Goal: Information Seeking & Learning: Learn about a topic

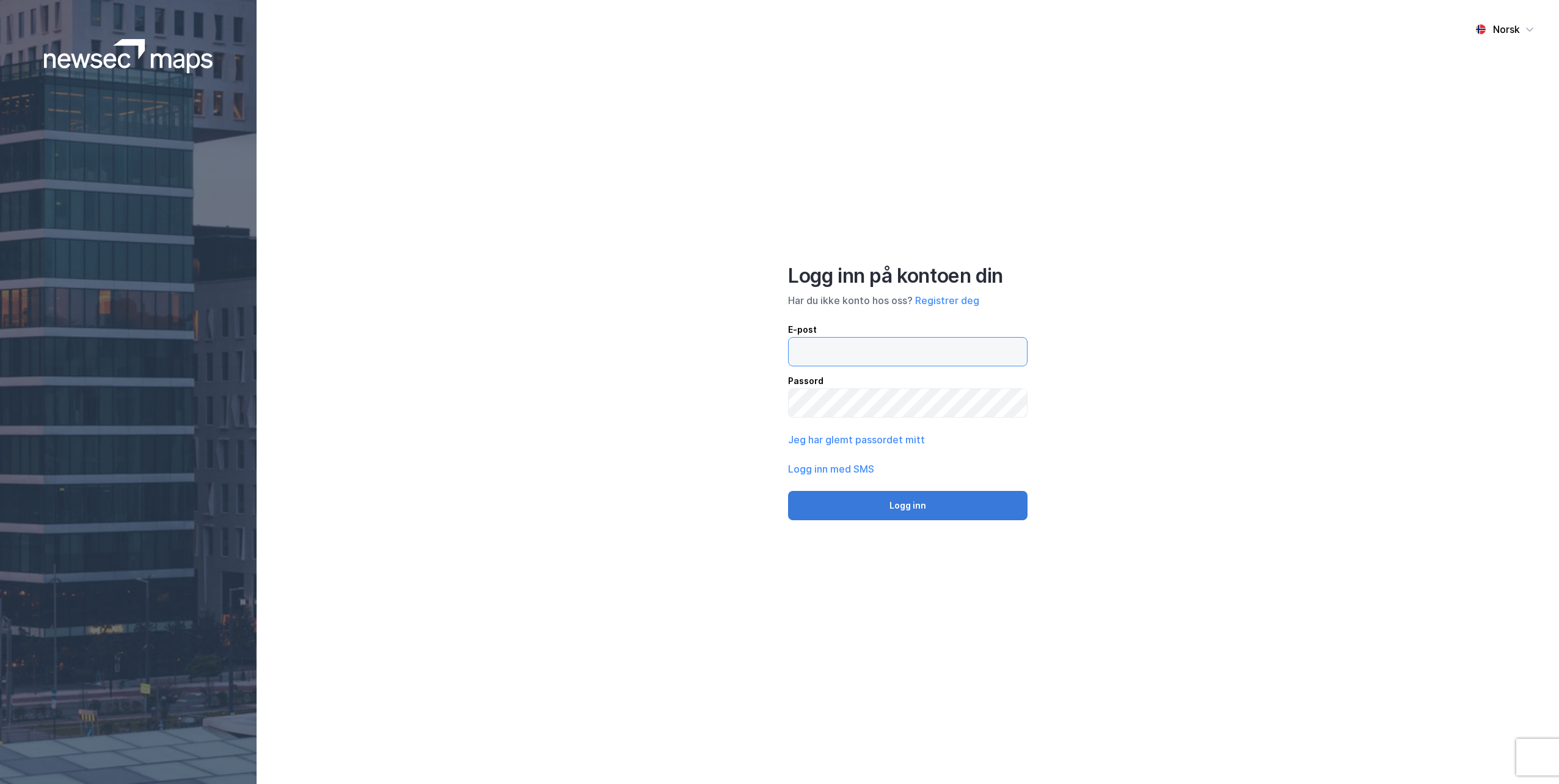
type input "[EMAIL_ADDRESS][DOMAIN_NAME]"
click at [896, 507] on button "Logg inn" at bounding box center [908, 505] width 239 height 29
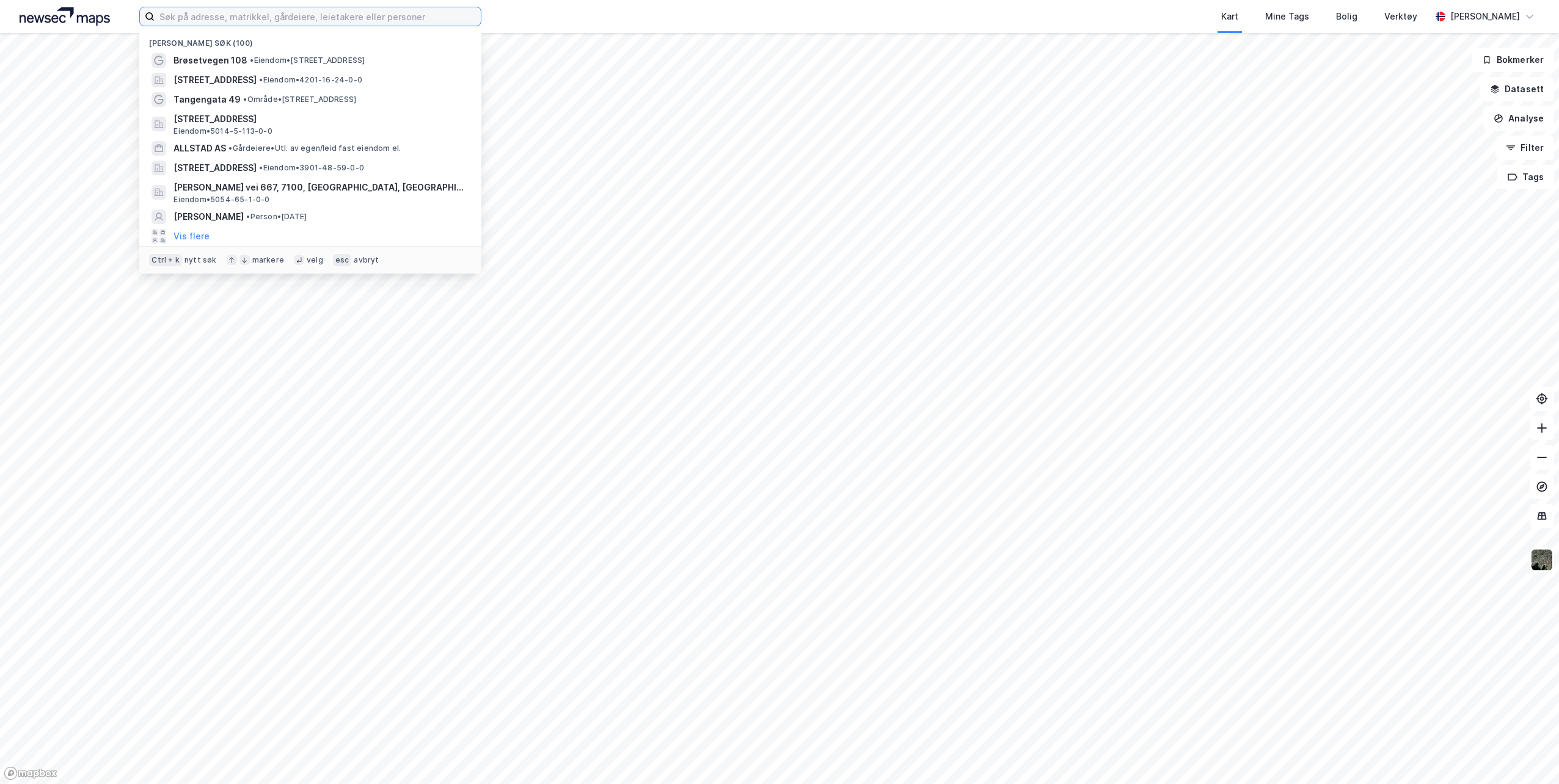
click at [259, 19] on input at bounding box center [317, 16] width 326 height 18
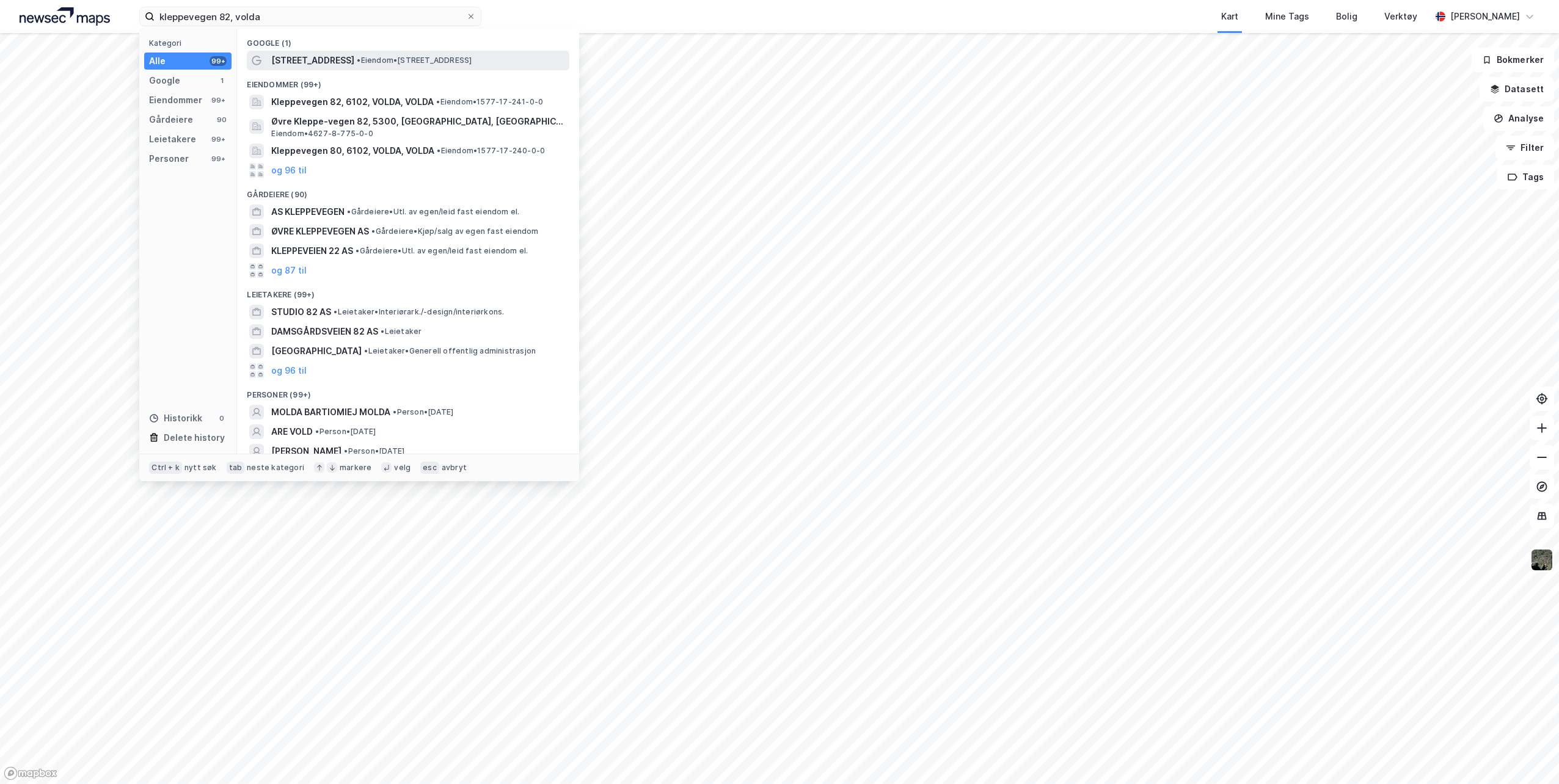
click at [376, 56] on span "• Eiendom • [STREET_ADDRESS]" at bounding box center [414, 60] width 115 height 10
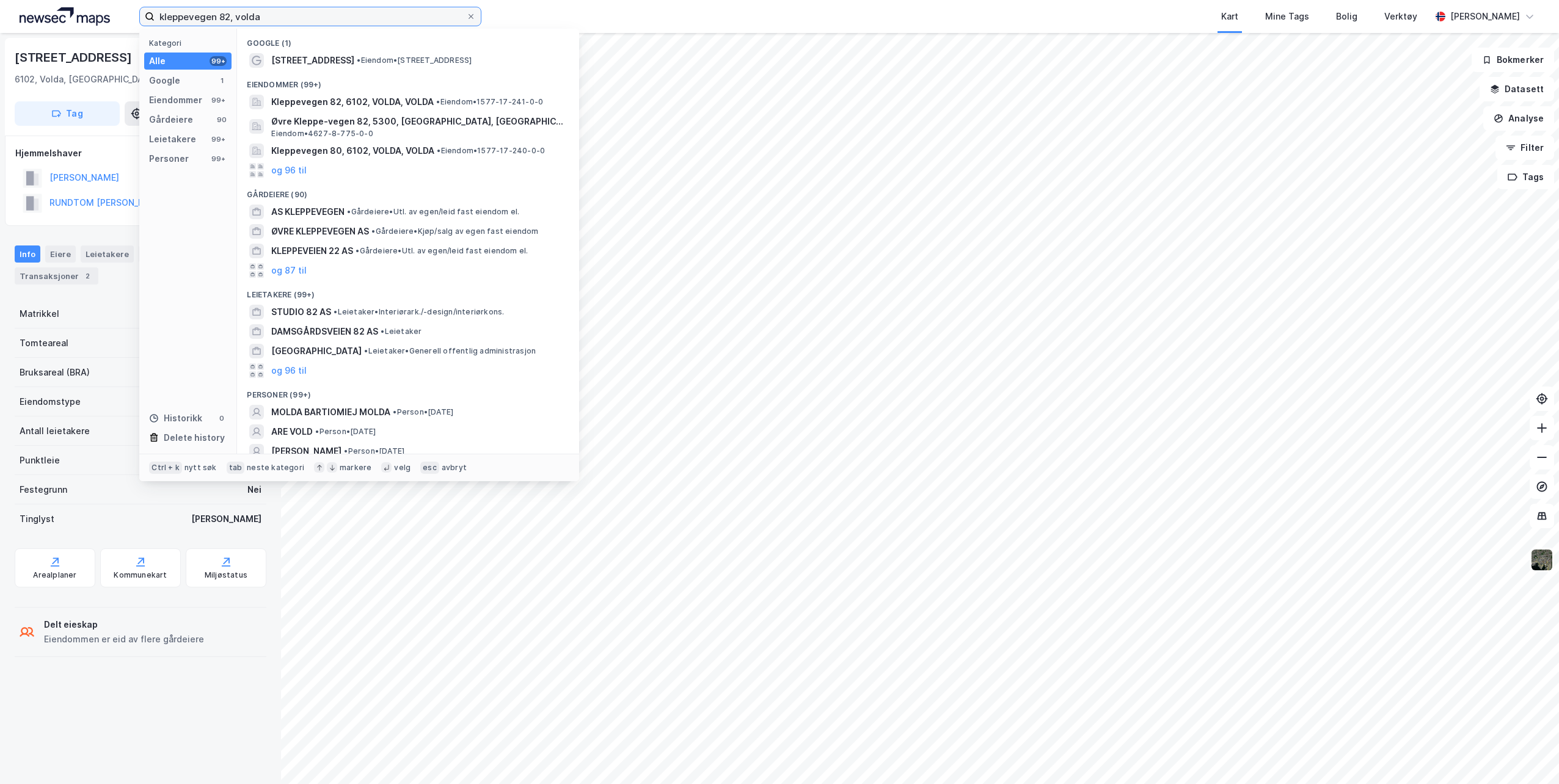
click at [224, 18] on input "kleppevegen 82, volda" at bounding box center [310, 16] width 312 height 18
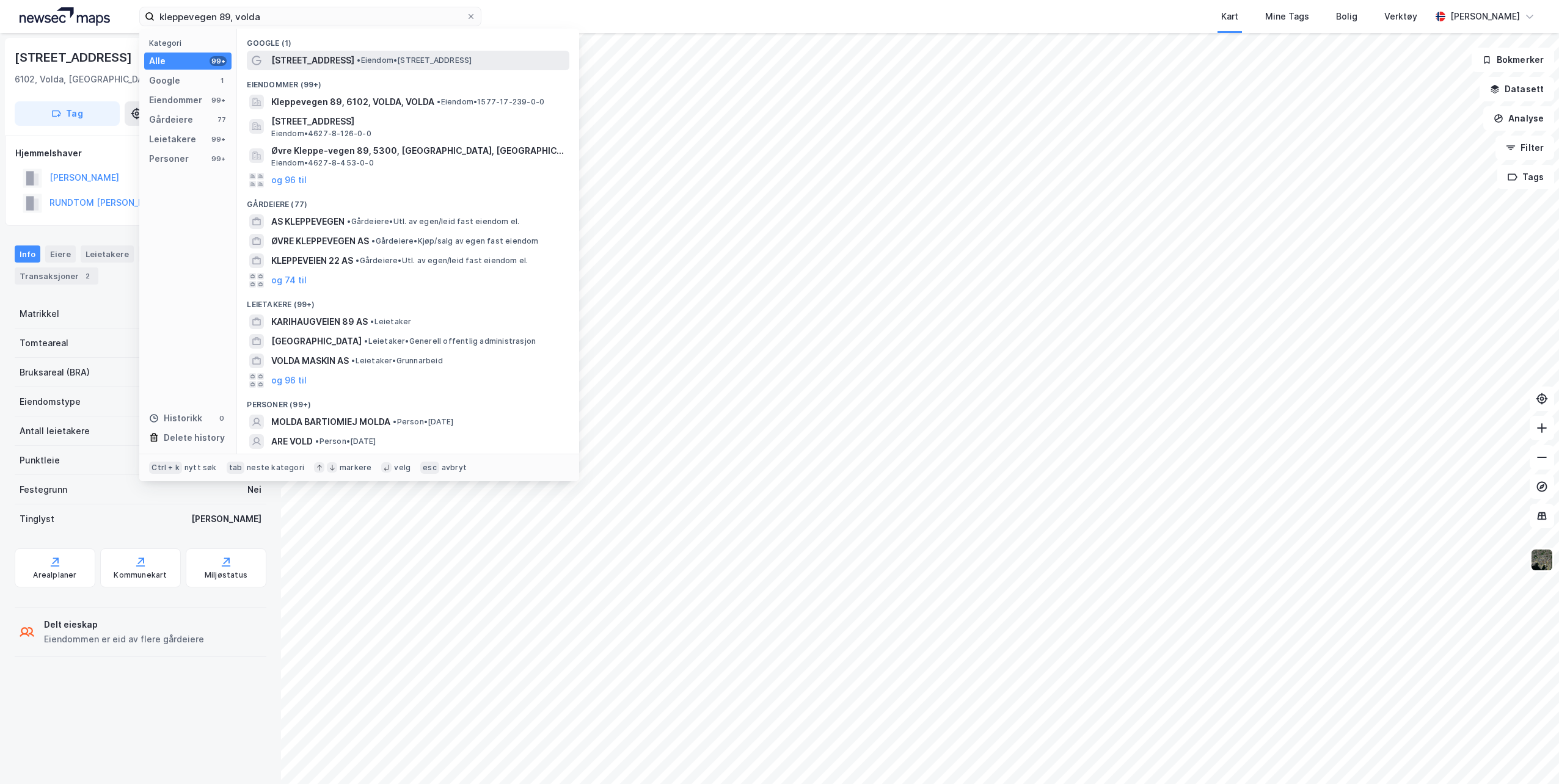
click at [357, 60] on span "• Eiendom • [STREET_ADDRESS]" at bounding box center [414, 60] width 115 height 10
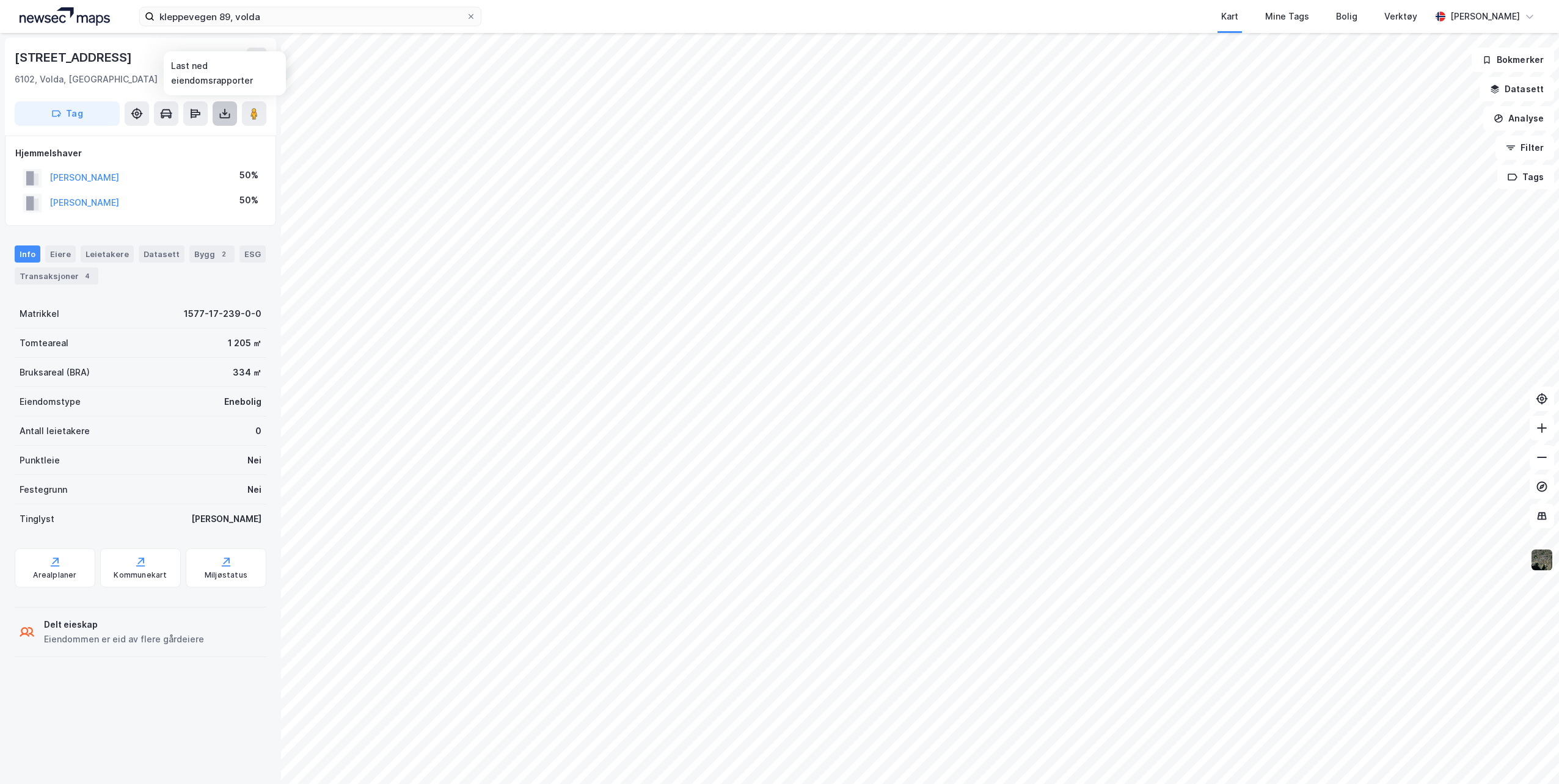
click at [222, 113] on icon at bounding box center [224, 113] width 12 height 12
click at [173, 137] on div "Last ned grunnbok" at bounding box center [164, 138] width 71 height 10
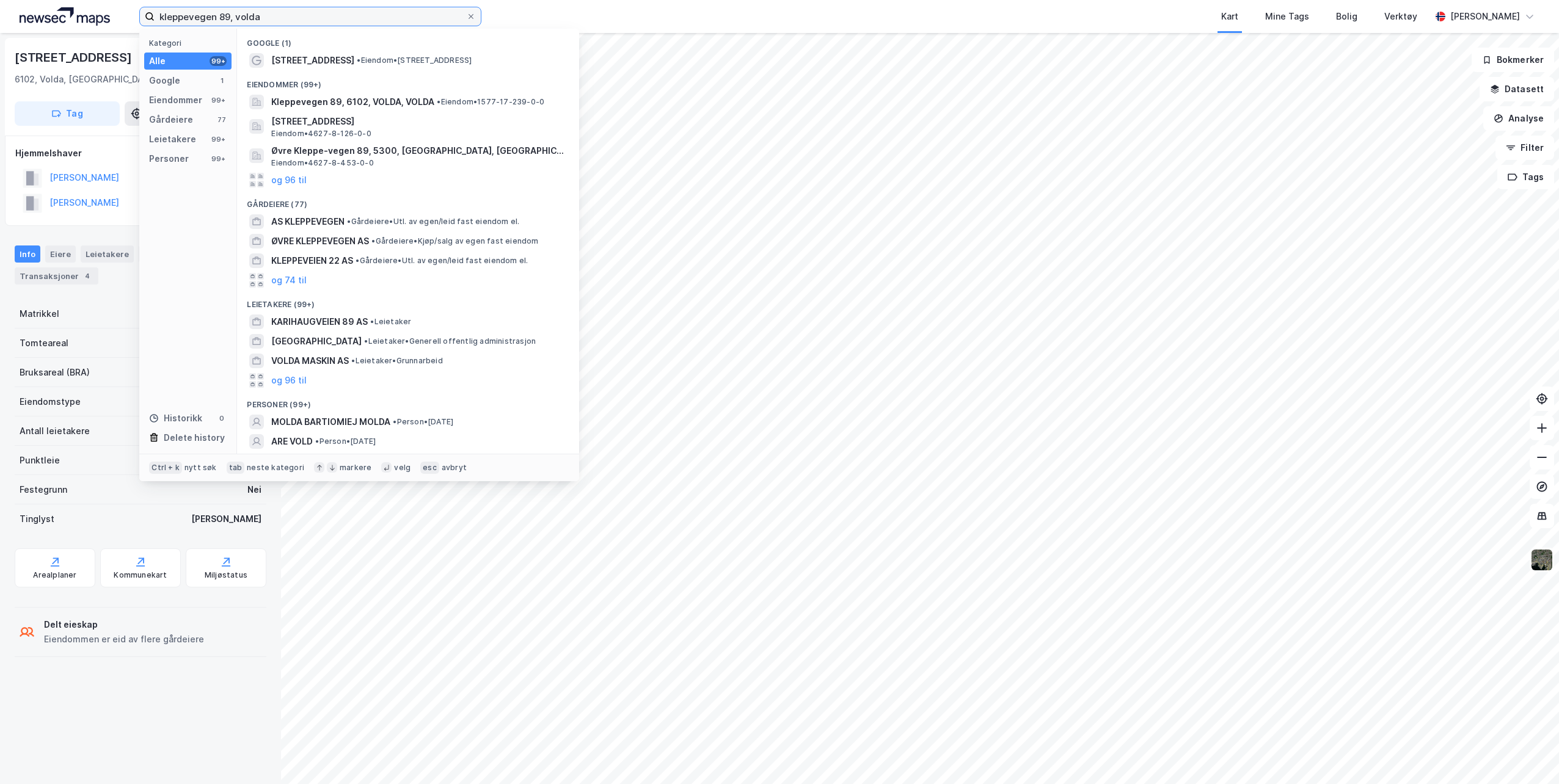
drag, startPoint x: 274, startPoint y: 14, endPoint x: 71, endPoint y: 8, distance: 203.1
click at [66, 7] on div "kleppevegen 89, volda Kategori Alle 99+ Google 1 Eiendommer 99+ Gårdeiere 77 Le…" at bounding box center [780, 16] width 1559 height 33
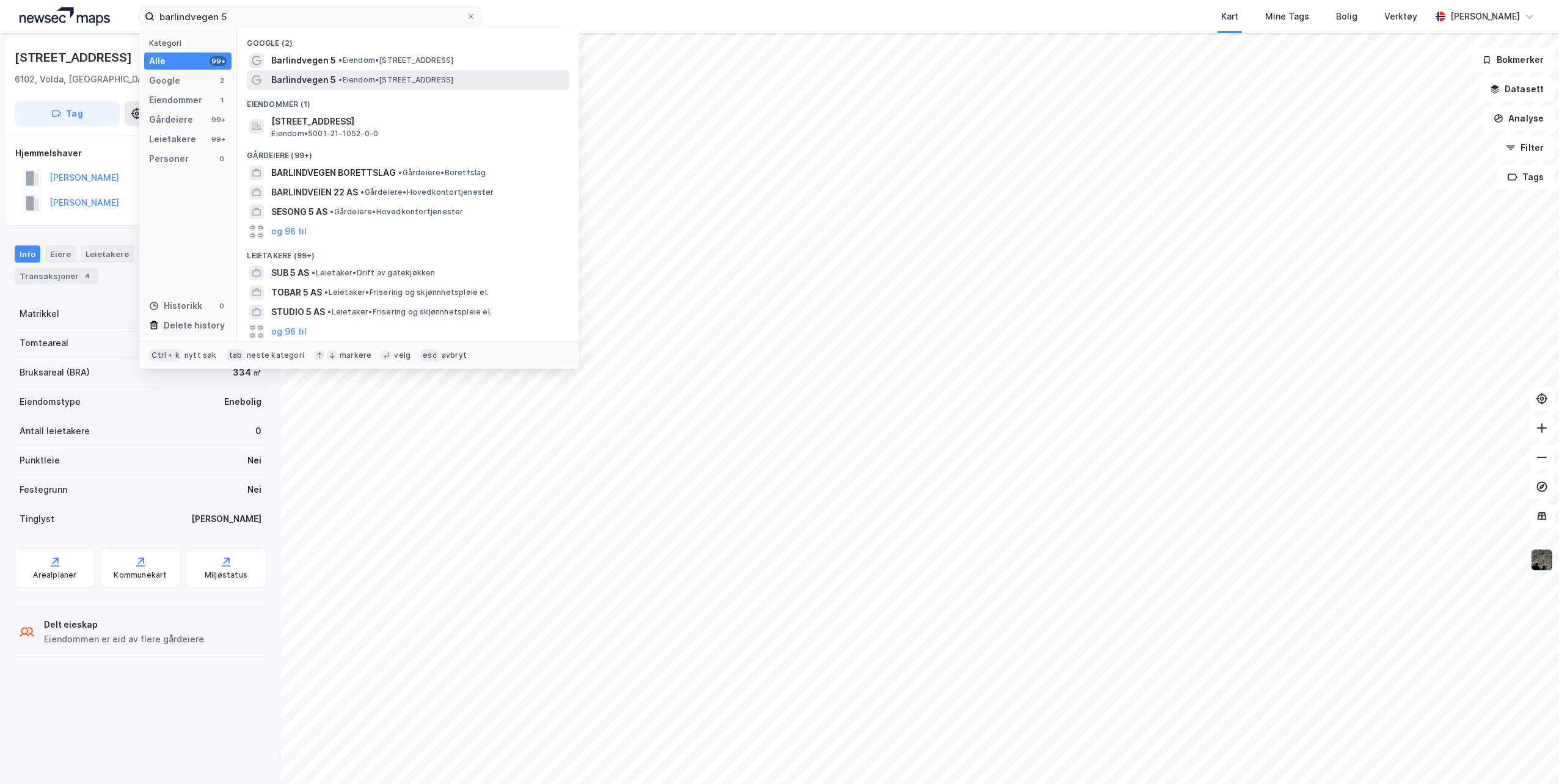
click at [329, 85] on span "Barlindvegen 5" at bounding box center [304, 80] width 65 height 14
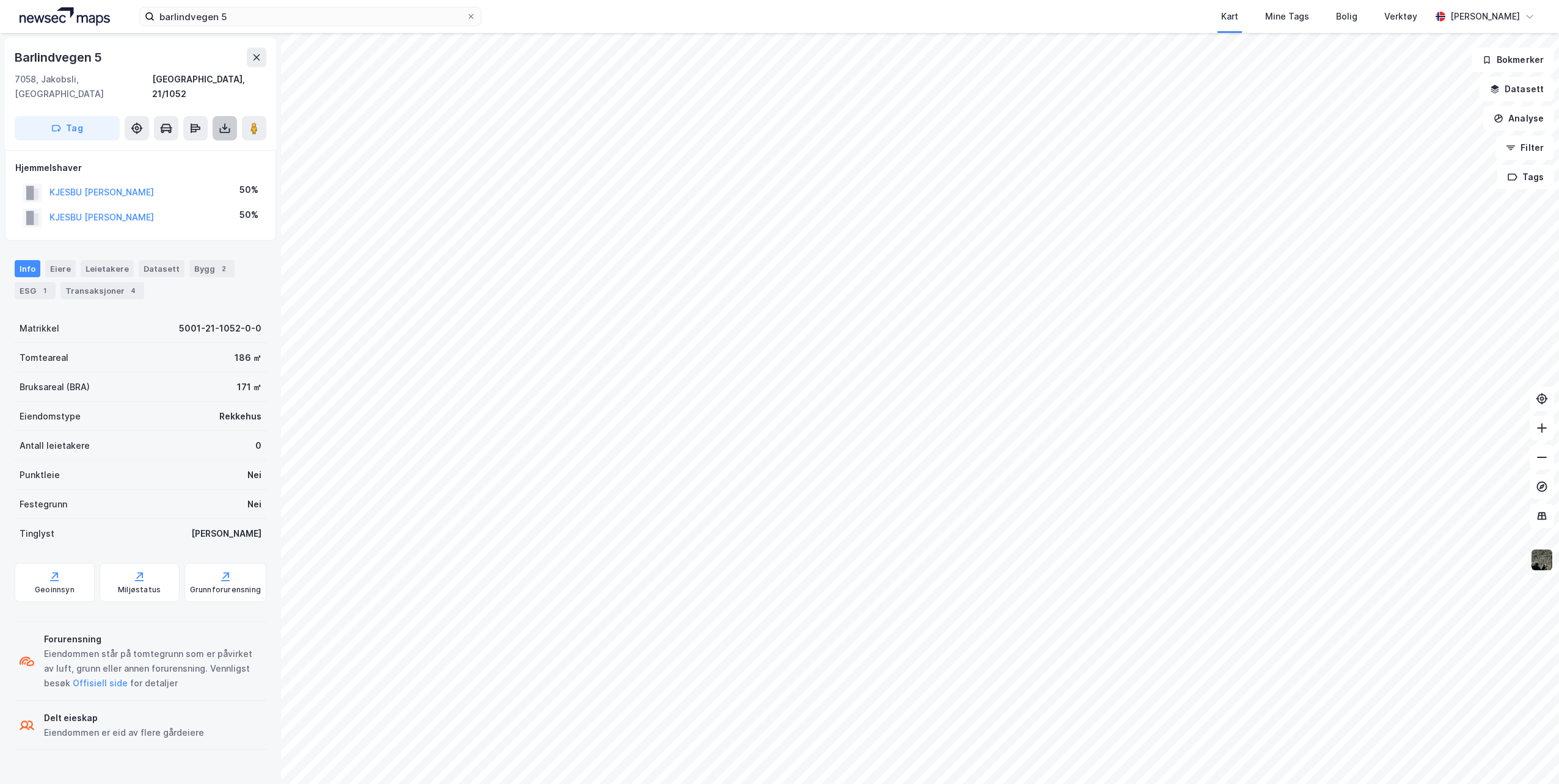
click at [221, 122] on icon at bounding box center [224, 128] width 12 height 12
click at [154, 148] on div "Last ned grunnbok" at bounding box center [164, 153] width 71 height 10
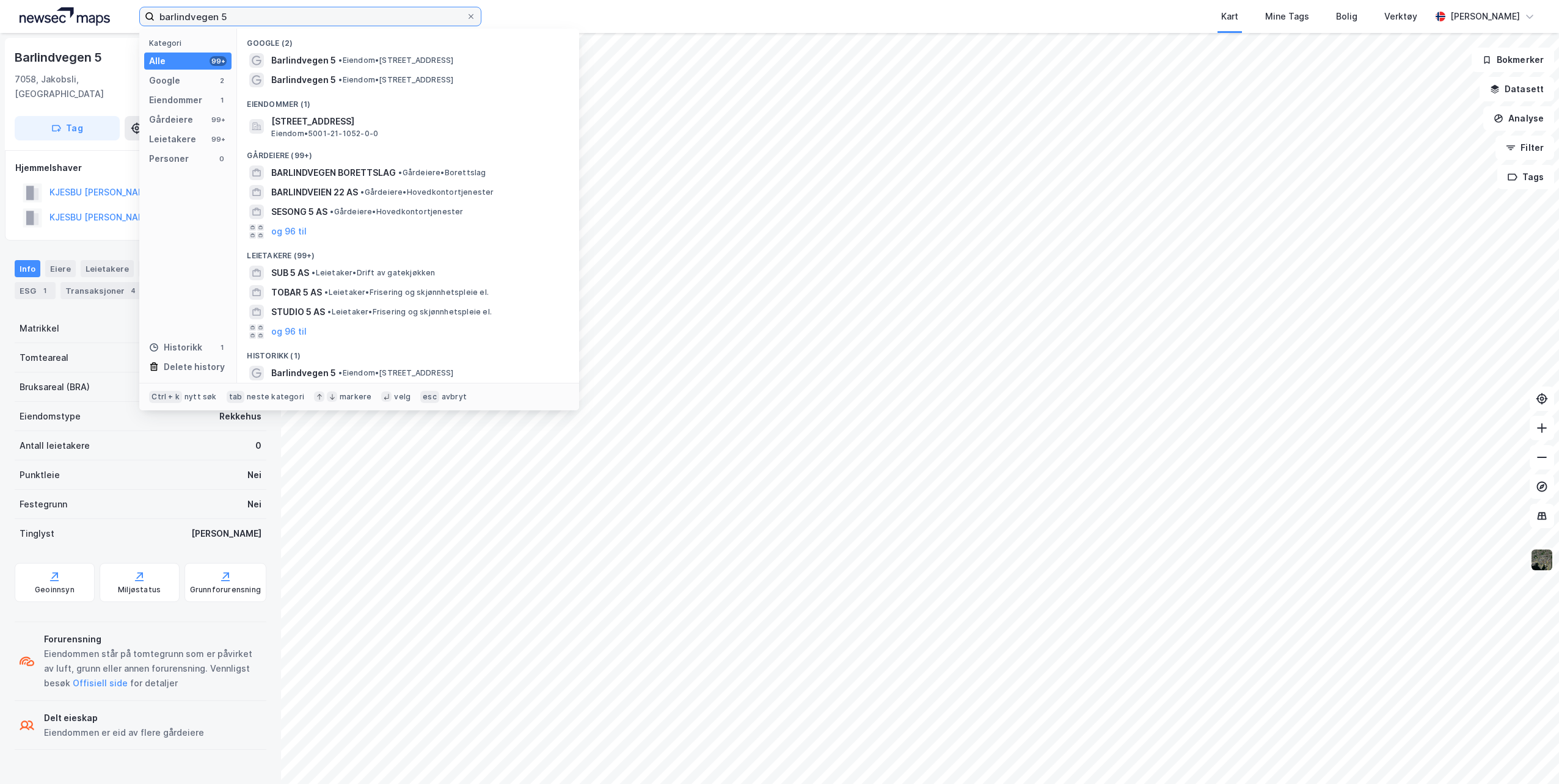
drag, startPoint x: 149, startPoint y: 14, endPoint x: 67, endPoint y: 11, distance: 82.1
click at [68, 18] on div "barlindvegen 5 Kategori Alle 99+ Google 2 Eiendommer 1 Gårdeiere 99+ Leietakere…" at bounding box center [780, 16] width 1559 height 33
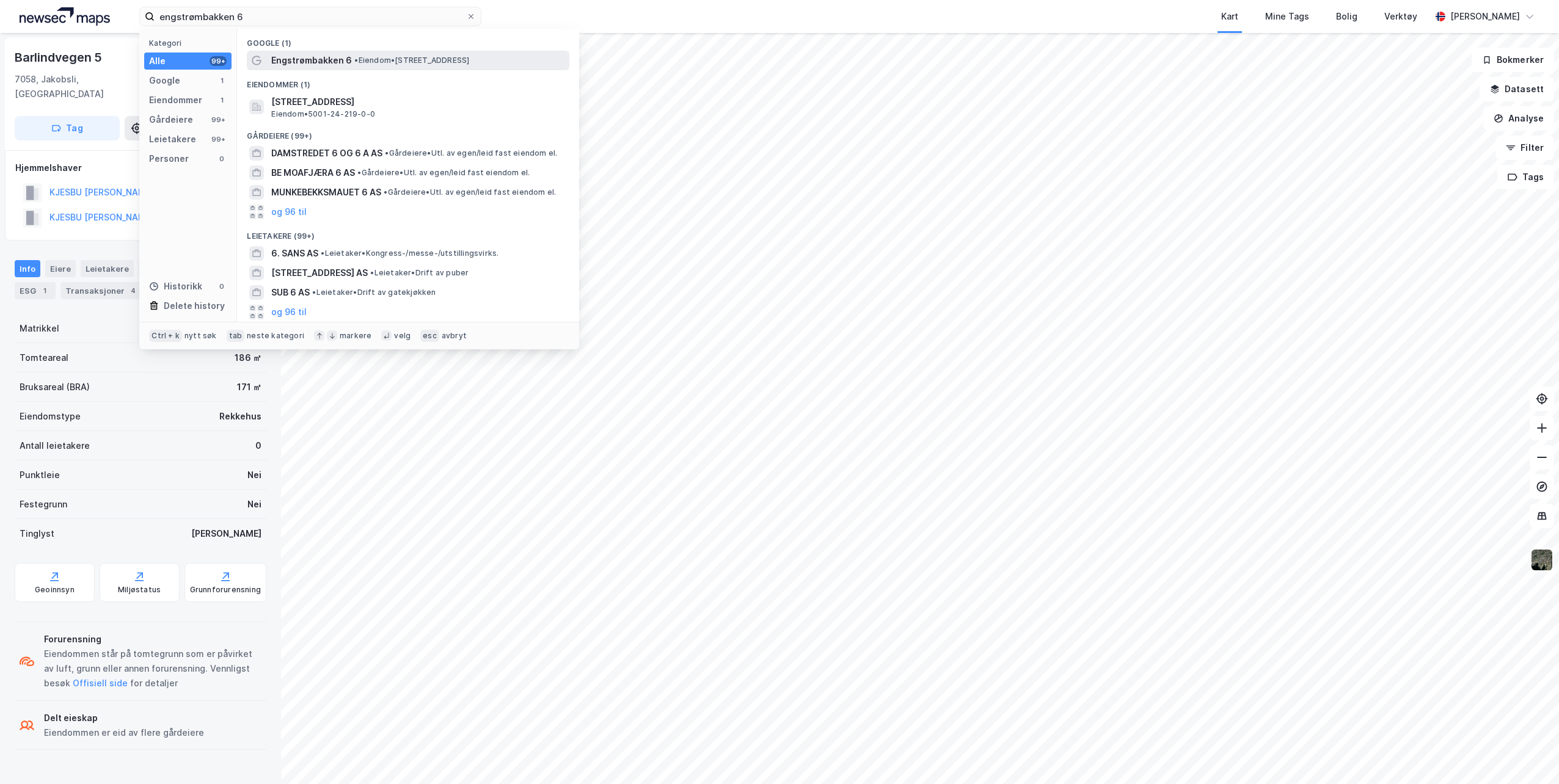
click at [395, 57] on span "• Eiendom • [STREET_ADDRESS]" at bounding box center [411, 60] width 115 height 10
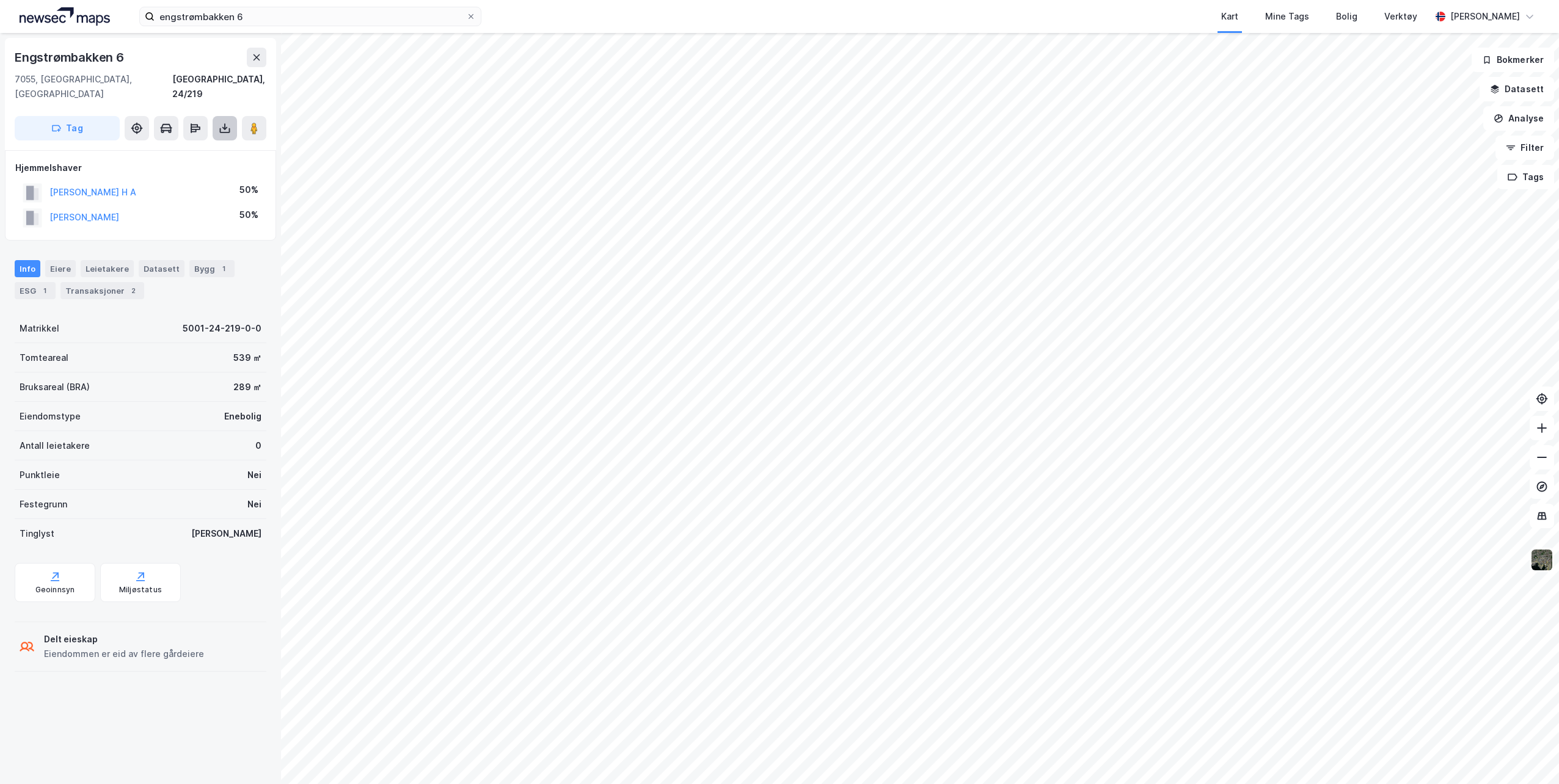
click at [219, 122] on icon at bounding box center [224, 128] width 12 height 12
click at [200, 148] on div "Last ned grunnbok" at bounding box center [164, 153] width 71 height 10
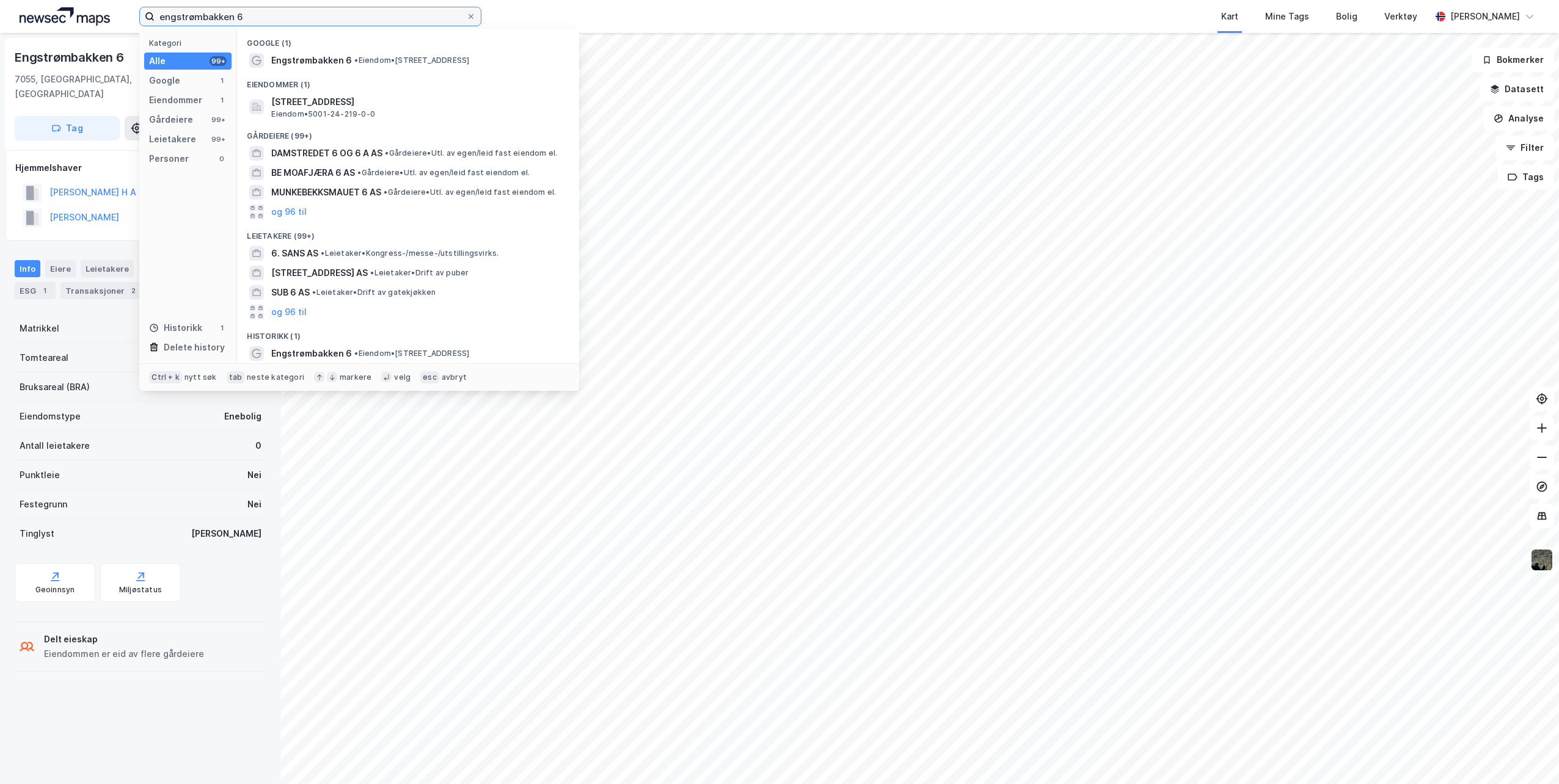
drag, startPoint x: 250, startPoint y: 18, endPoint x: 76, endPoint y: 7, distance: 174.3
click at [76, 7] on div "engstrømbakken 6 Kategori Alle 99+ Google 1 Eiendommer 1 Gårdeiere 99+ Leietake…" at bounding box center [780, 16] width 1559 height 33
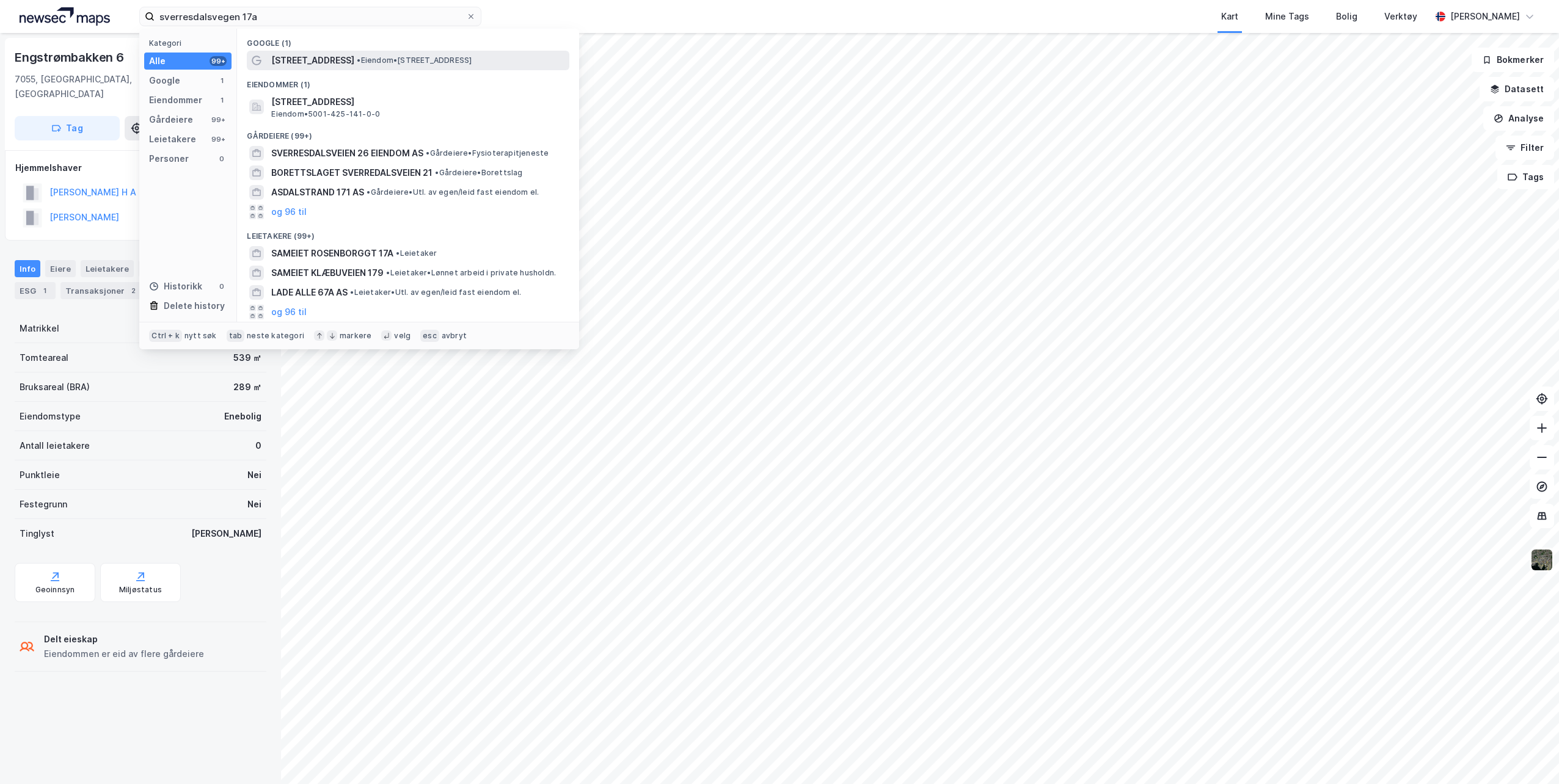
click at [419, 61] on span "• Eiendom • [STREET_ADDRESS]" at bounding box center [414, 60] width 115 height 10
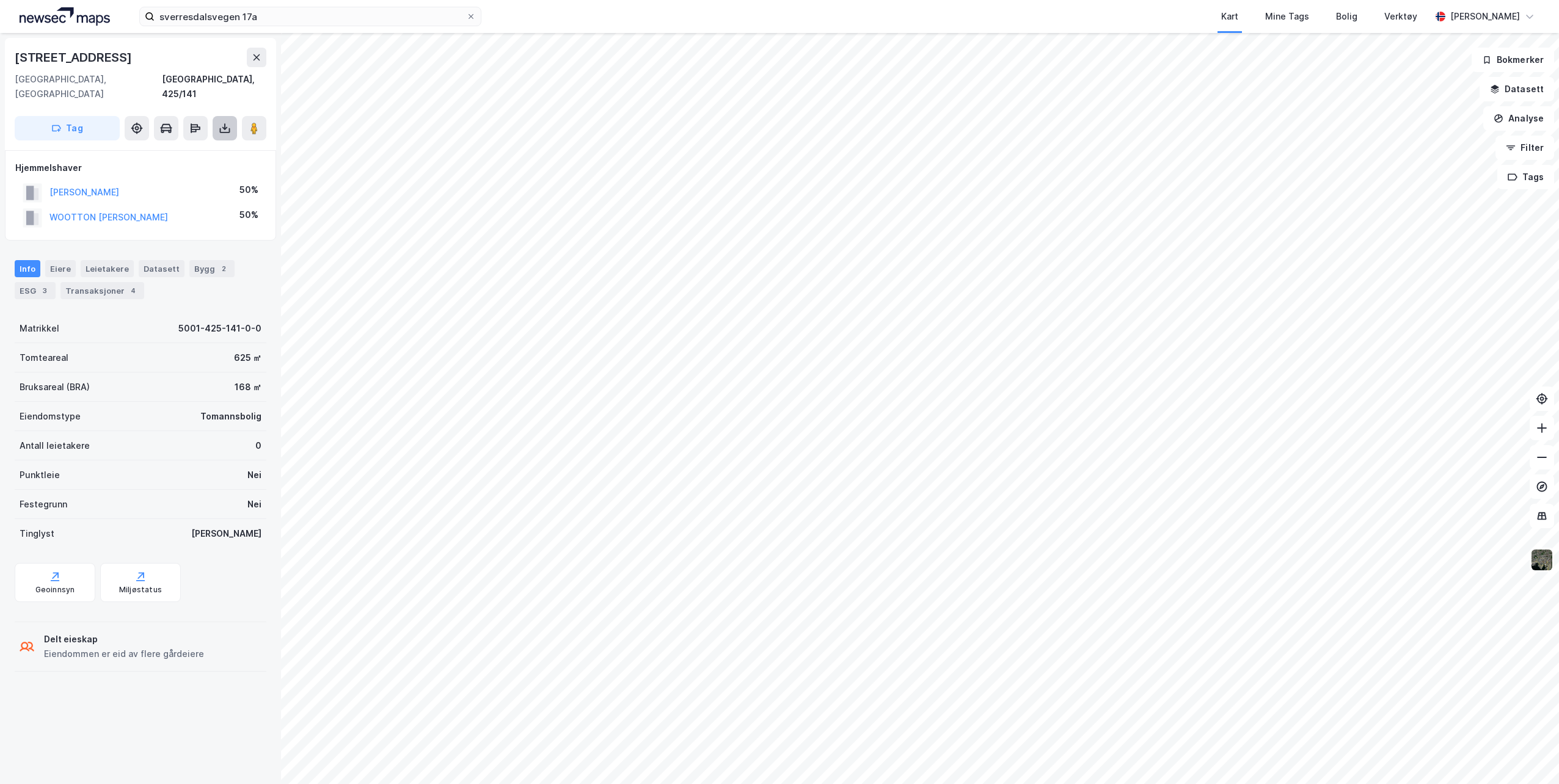
click at [220, 129] on icon at bounding box center [225, 131] width 10 height 5
click at [154, 148] on div "Last ned grunnbok" at bounding box center [164, 153] width 71 height 10
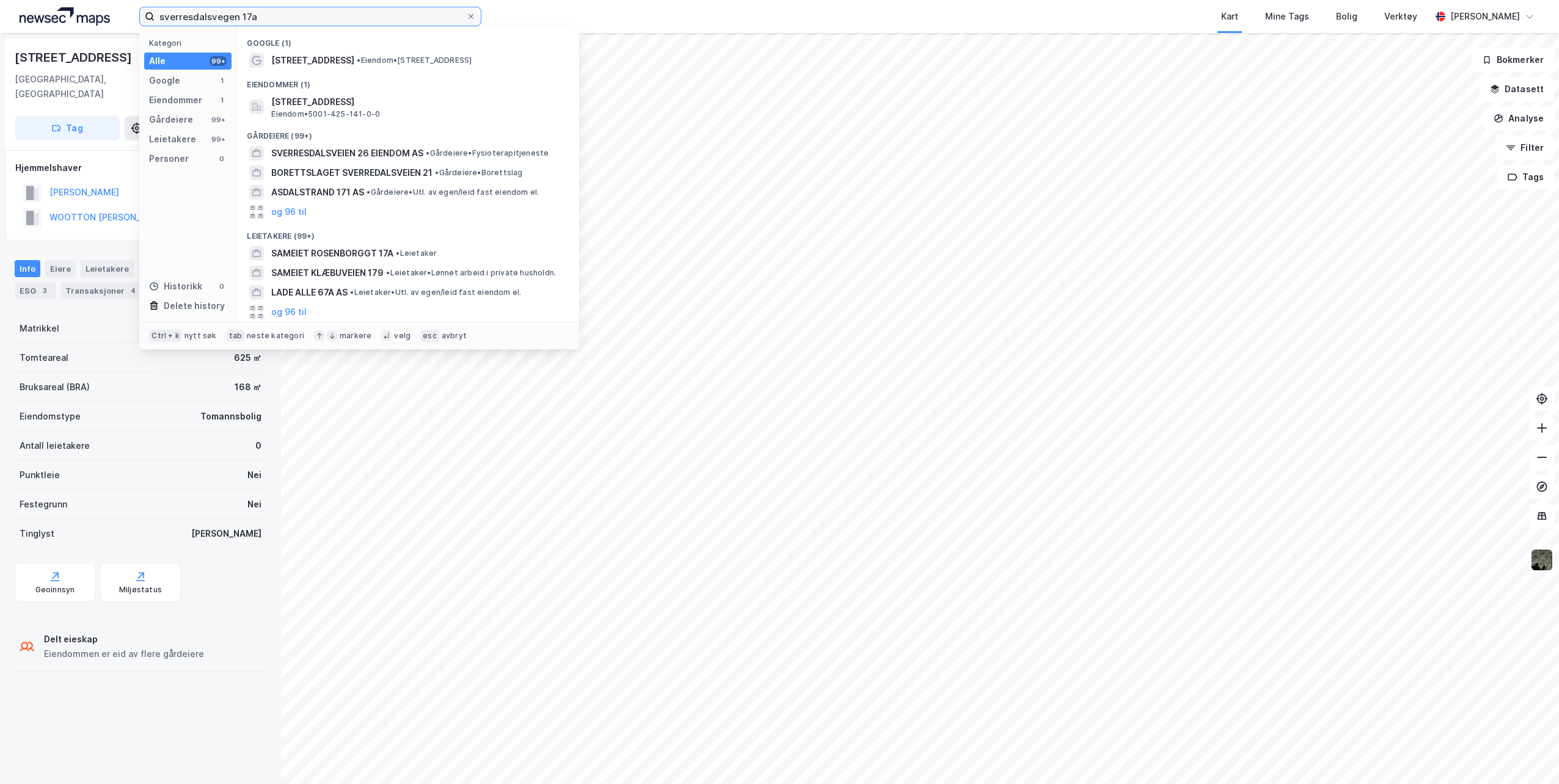
drag, startPoint x: 172, startPoint y: 17, endPoint x: 70, endPoint y: 14, distance: 102.0
click at [70, 14] on div "sverresdalsvegen 17a Kategori Alle 99+ Google 1 Eiendommer 1 Gårdeiere 99+ Leie…" at bounding box center [780, 16] width 1559 height 33
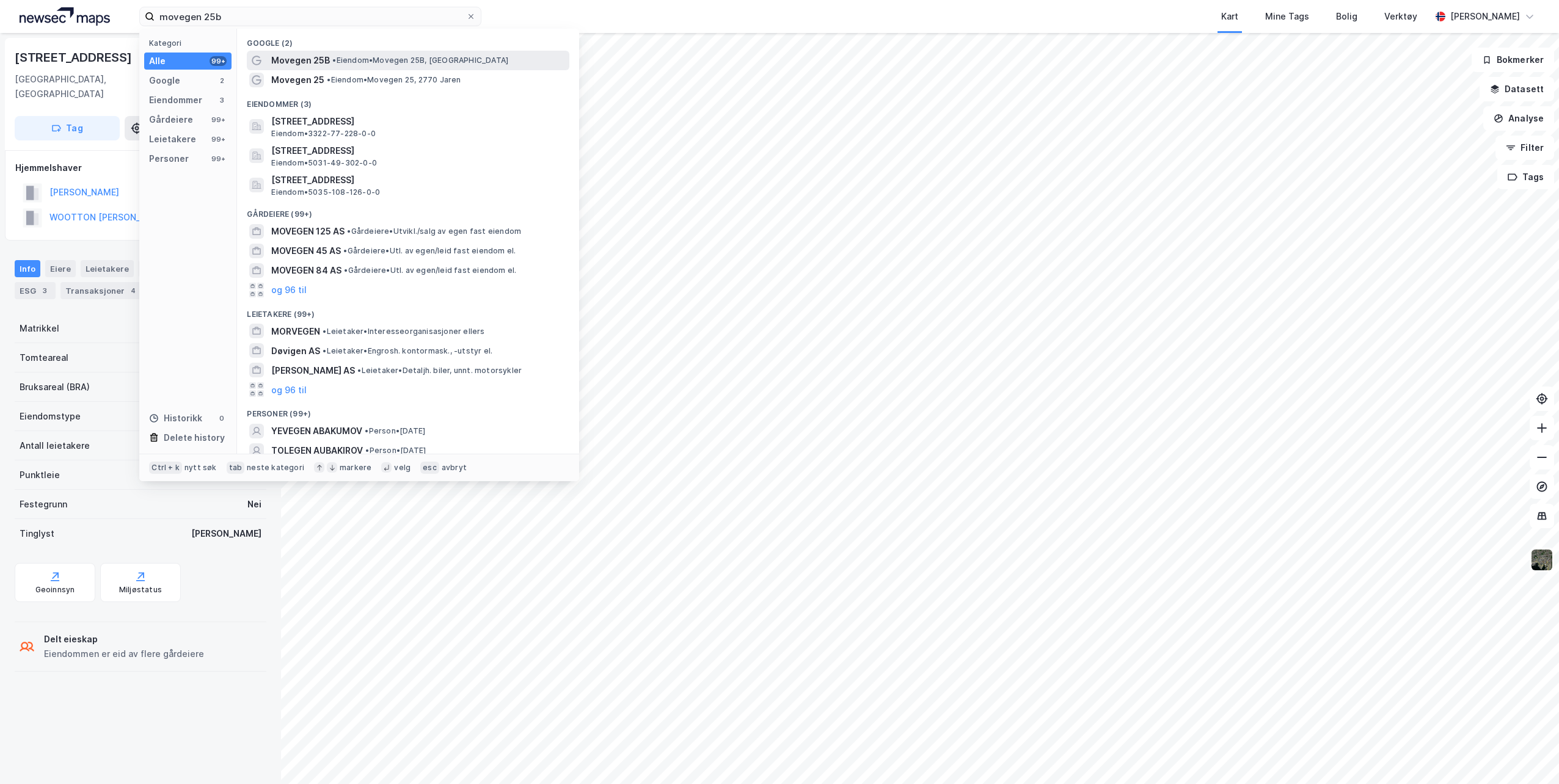
click at [414, 62] on span "• Eiendom • [STREET_ADDRESS]" at bounding box center [420, 60] width 176 height 10
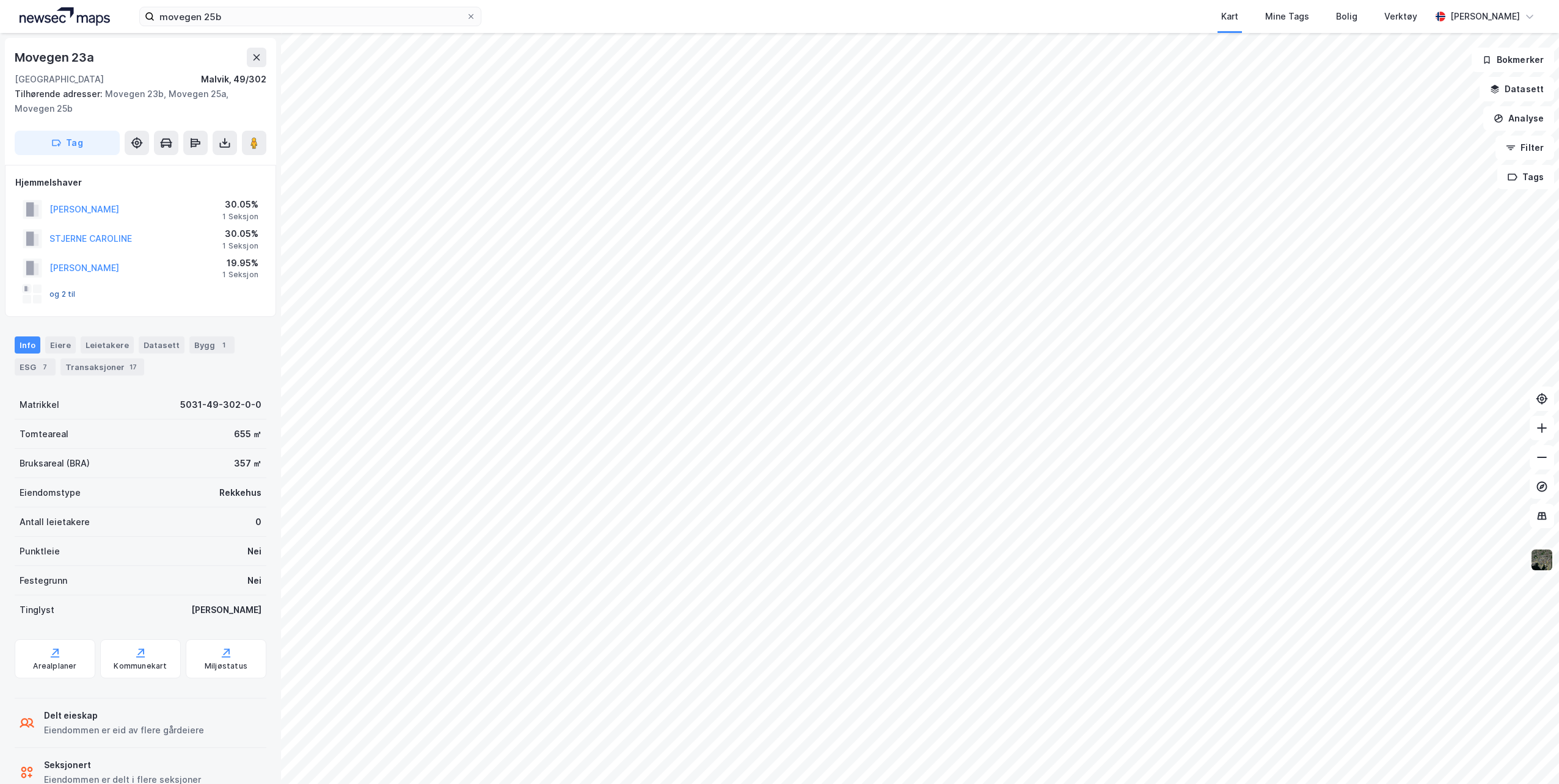
click at [0, 0] on button "og 2 til" at bounding box center [0, 0] width 0 height 0
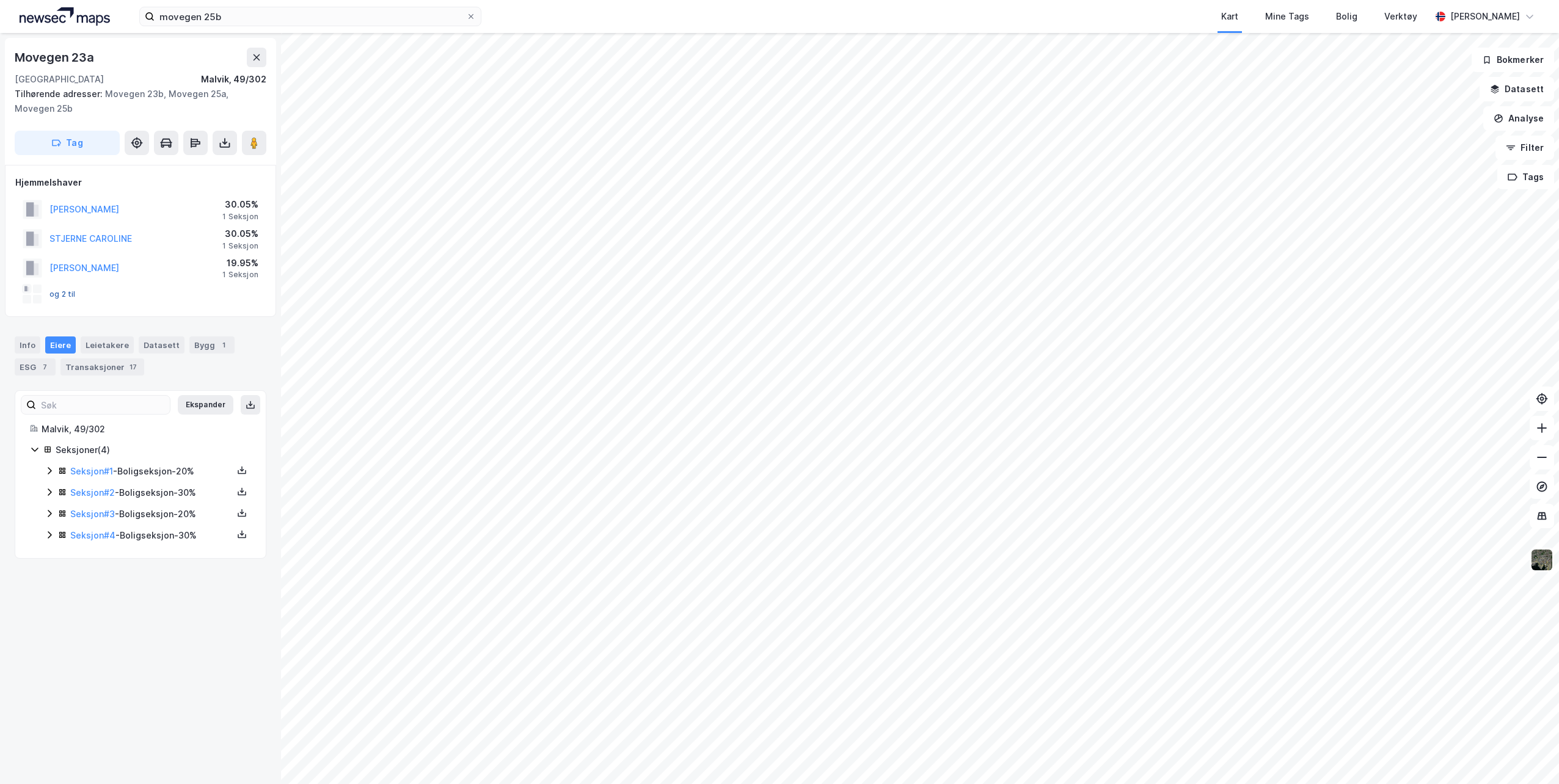
click at [0, 0] on button "og 2 til" at bounding box center [0, 0] width 0 height 0
click at [237, 472] on icon at bounding box center [242, 470] width 10 height 10
click at [158, 429] on div "Grunnbok" at bounding box center [168, 434] width 41 height 14
click at [237, 488] on icon at bounding box center [242, 492] width 10 height 10
click at [162, 460] on div "Grunnbok" at bounding box center [168, 455] width 41 height 14
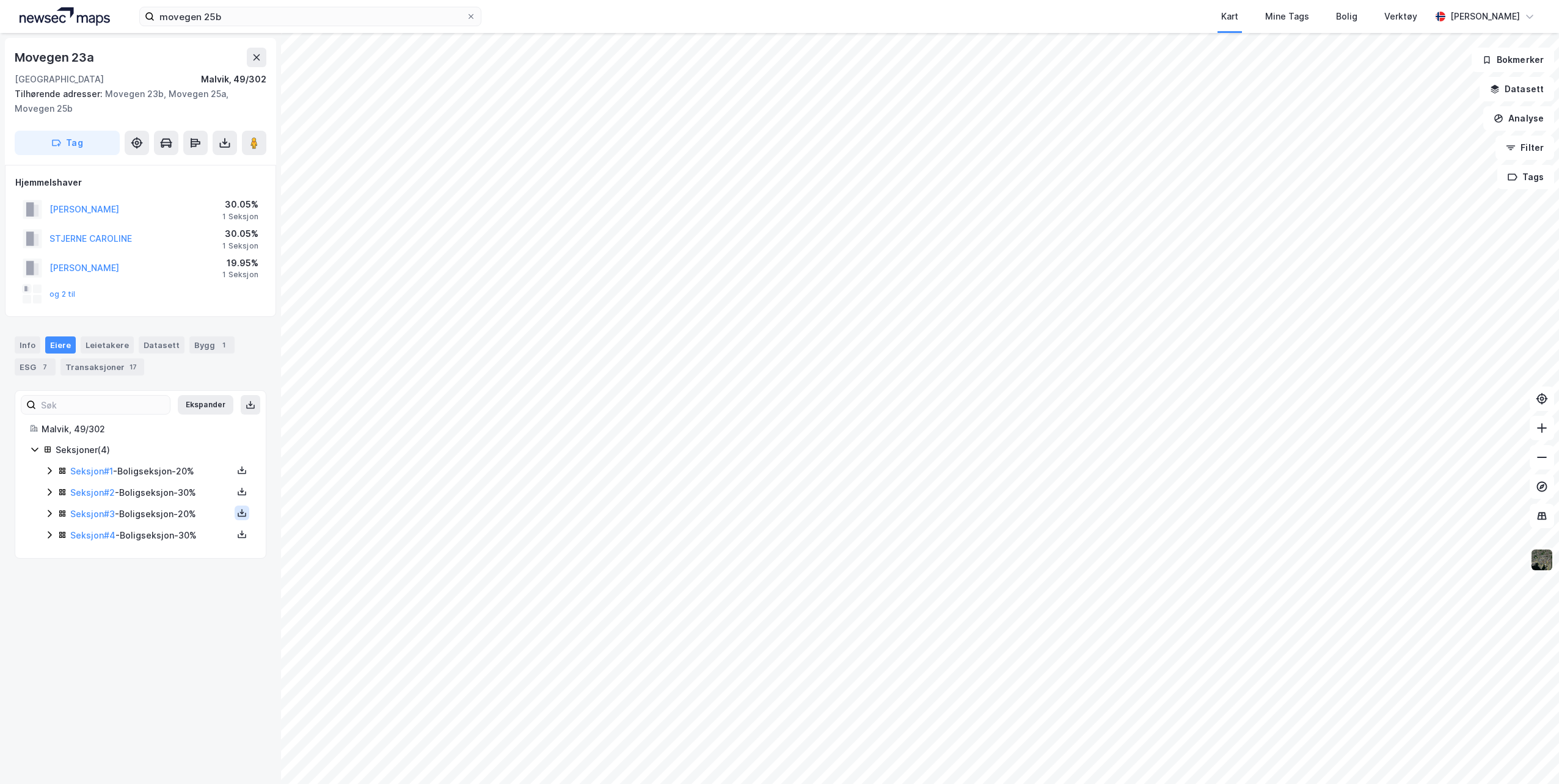
click at [237, 511] on icon at bounding box center [242, 513] width 10 height 10
click at [159, 475] on div "Grunnbok" at bounding box center [168, 476] width 41 height 14
click at [241, 534] on icon at bounding box center [242, 533] width 2 height 6
click at [148, 500] on div "Grunnbok" at bounding box center [168, 498] width 41 height 14
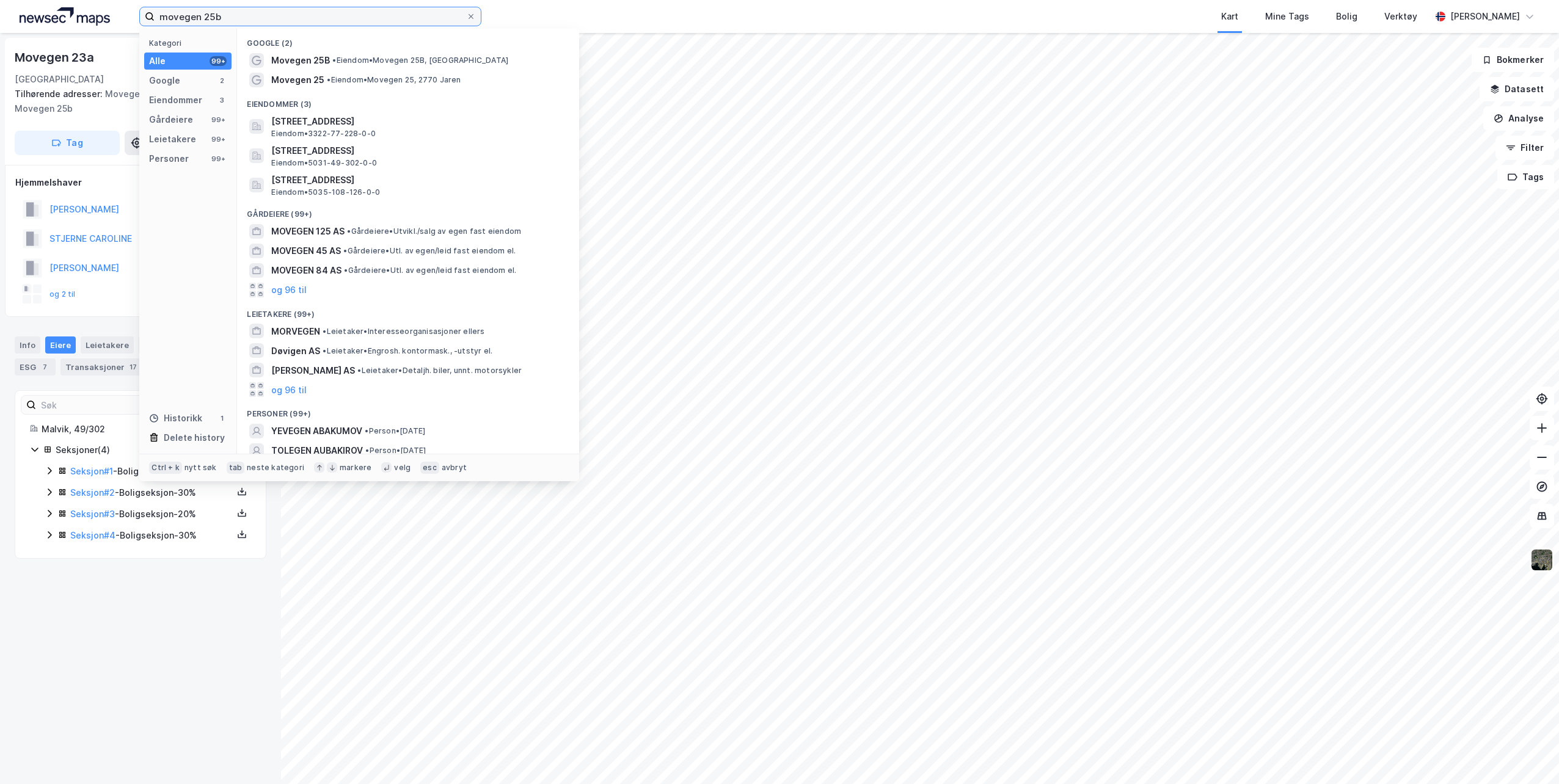
drag, startPoint x: 208, startPoint y: 11, endPoint x: 129, endPoint y: 9, distance: 79.0
click at [129, 9] on div "movegen 25b Kategori Alle 99+ Google 2 Eiendommer 3 Gårdeiere 99+ Leietakere 99…" at bounding box center [780, 16] width 1559 height 33
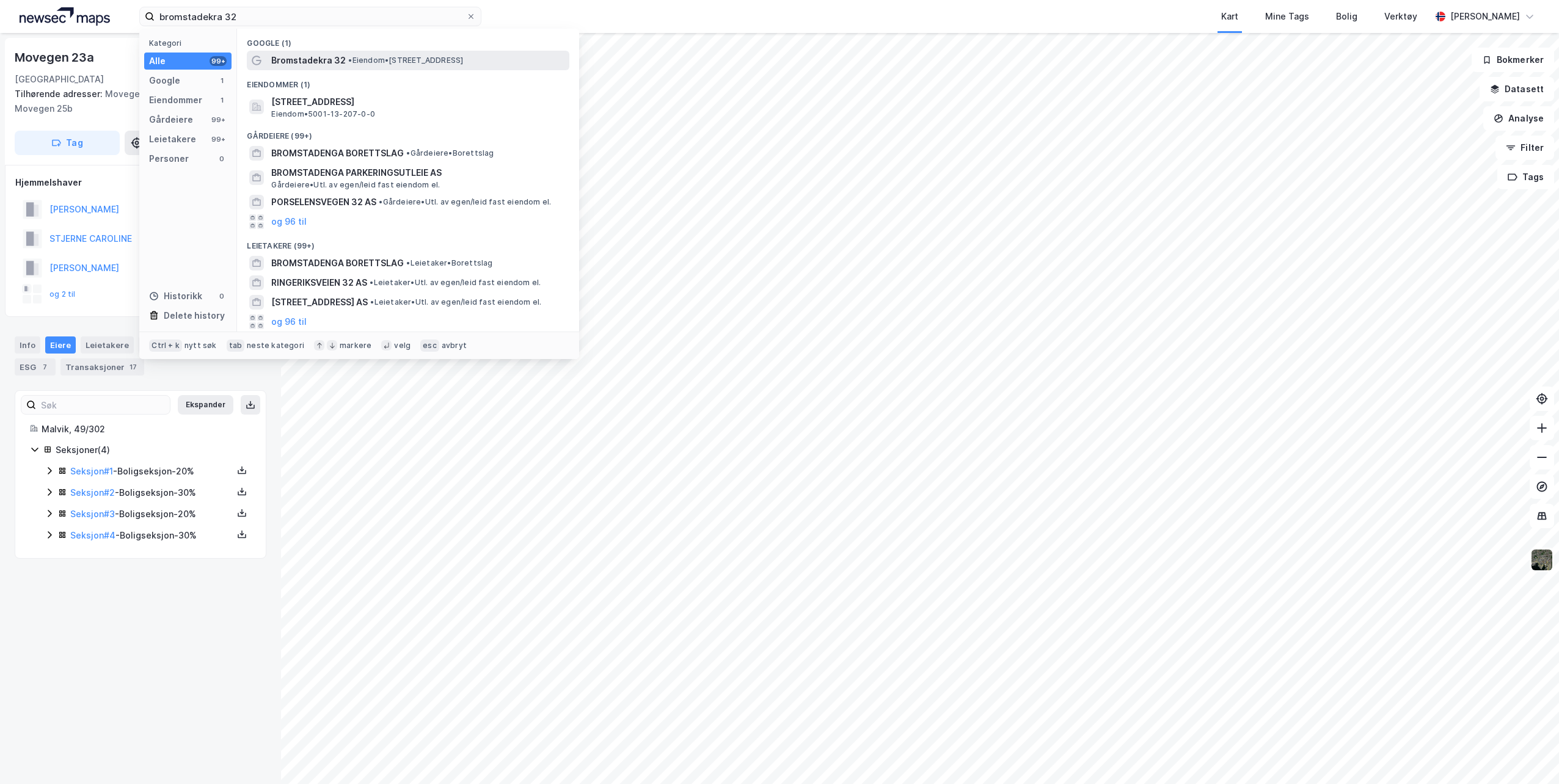
click at [370, 62] on span "• Eiendom • [STREET_ADDRESS]" at bounding box center [405, 60] width 115 height 10
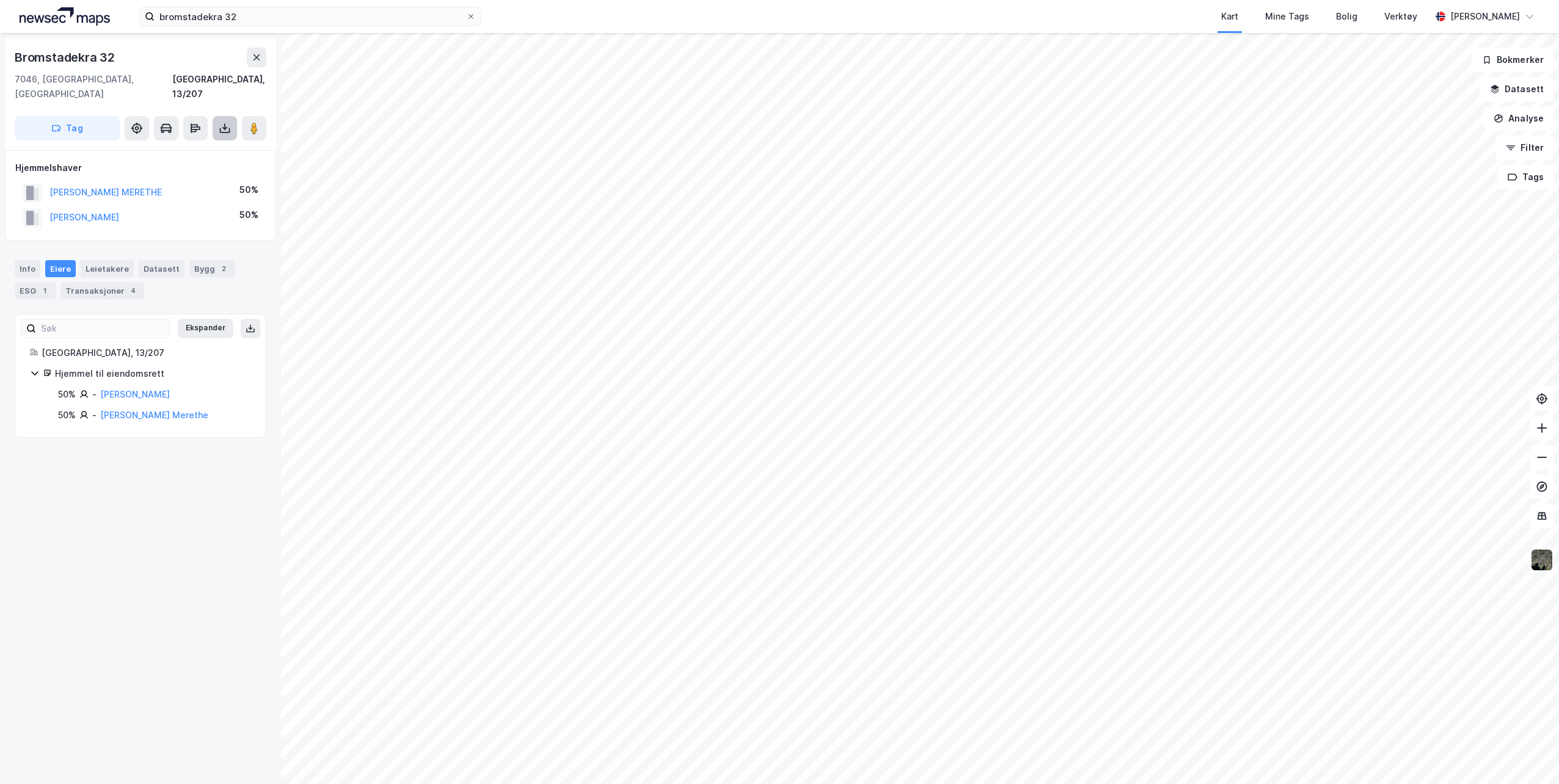
click at [228, 122] on icon at bounding box center [224, 128] width 12 height 12
click at [180, 148] on div "Last ned grunnbok" at bounding box center [164, 153] width 71 height 10
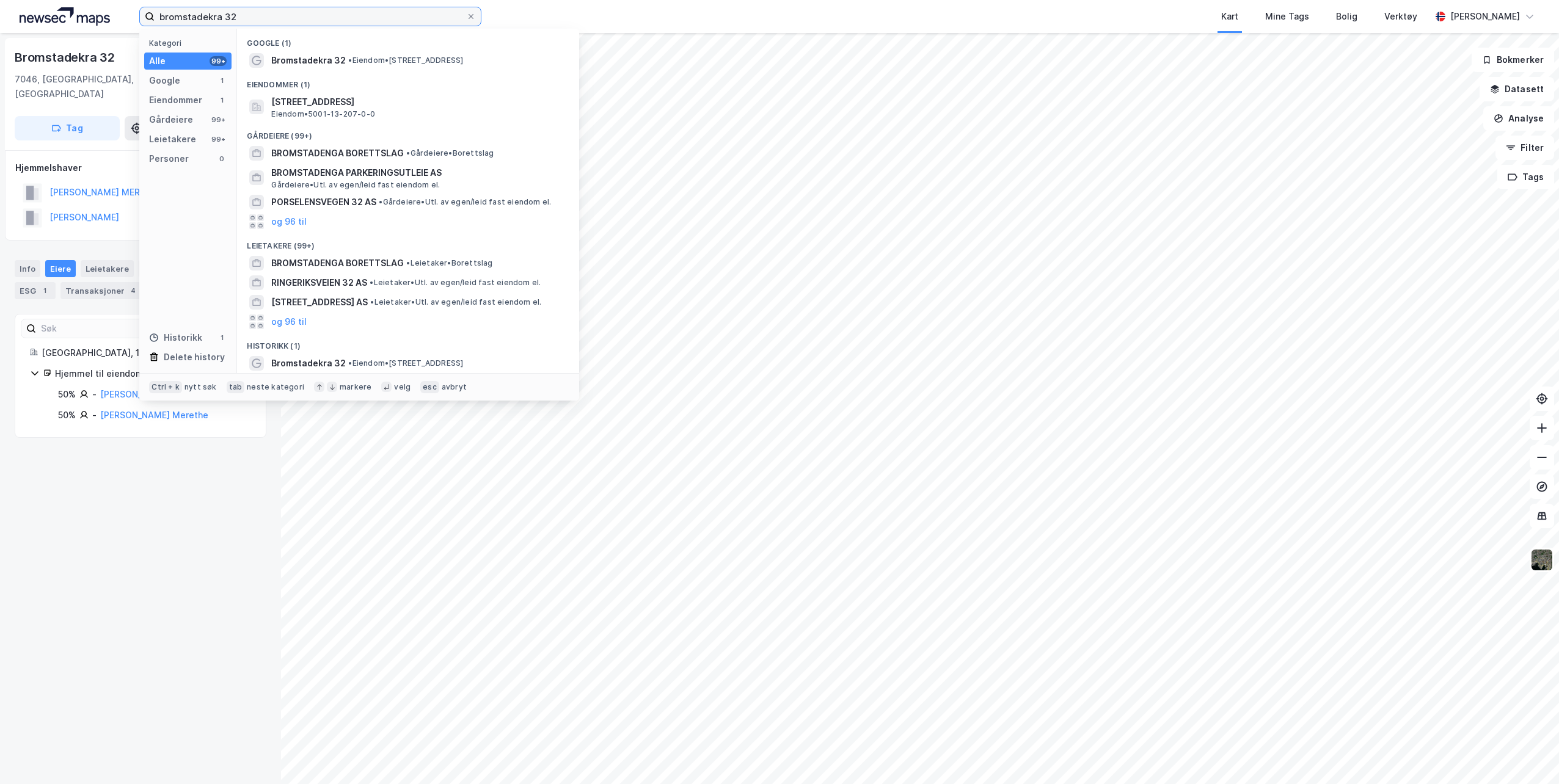
drag, startPoint x: 254, startPoint y: 15, endPoint x: 102, endPoint y: 11, distance: 152.1
click at [102, 11] on div "bromstadekra 32 Kategori Alle 99+ Google 1 Eiendommer 1 Gårdeiere 99+ Leietaker…" at bounding box center [780, 16] width 1559 height 33
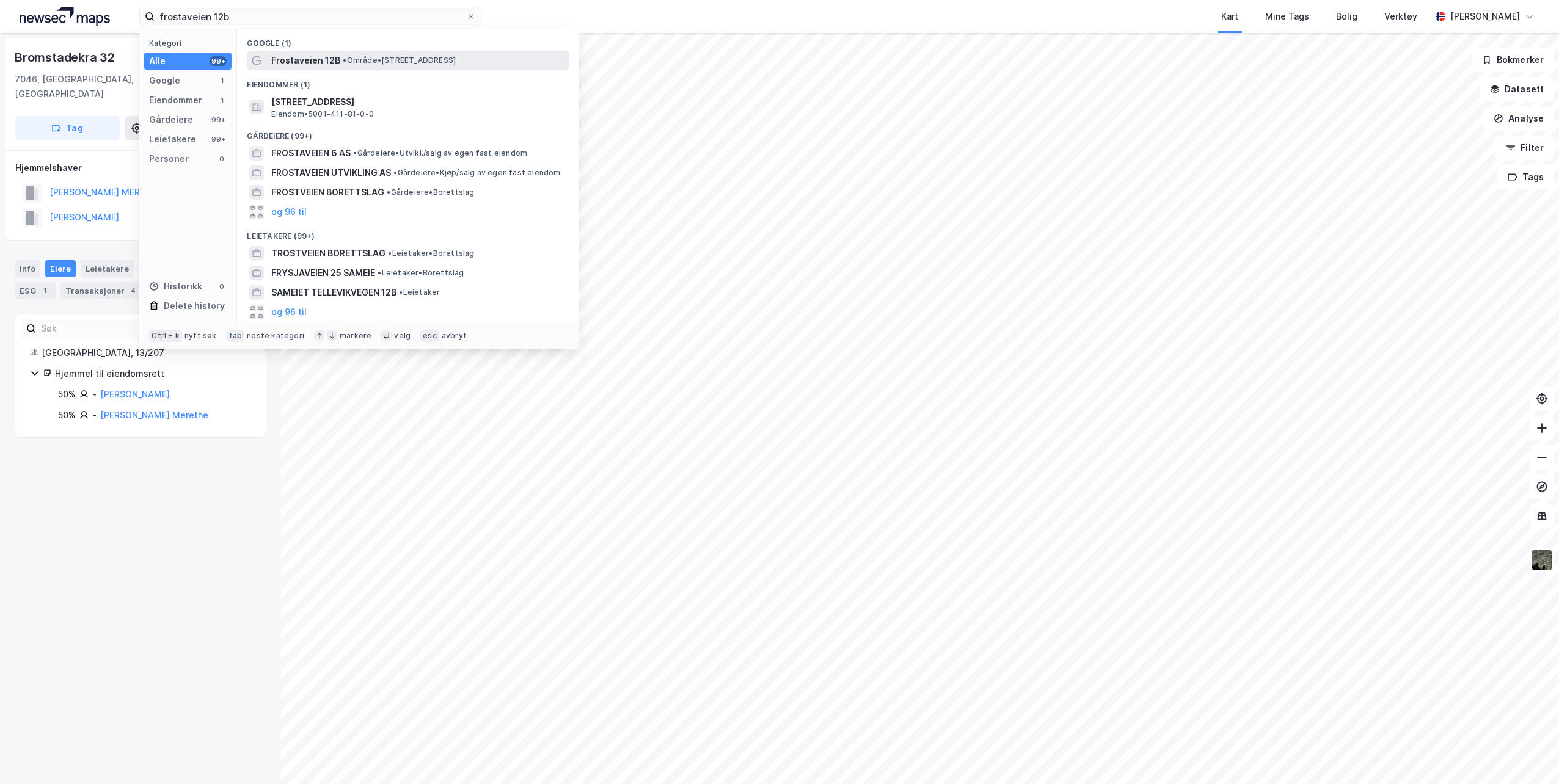
click at [395, 57] on span "• Område • [STREET_ADDRESS]" at bounding box center [399, 60] width 113 height 10
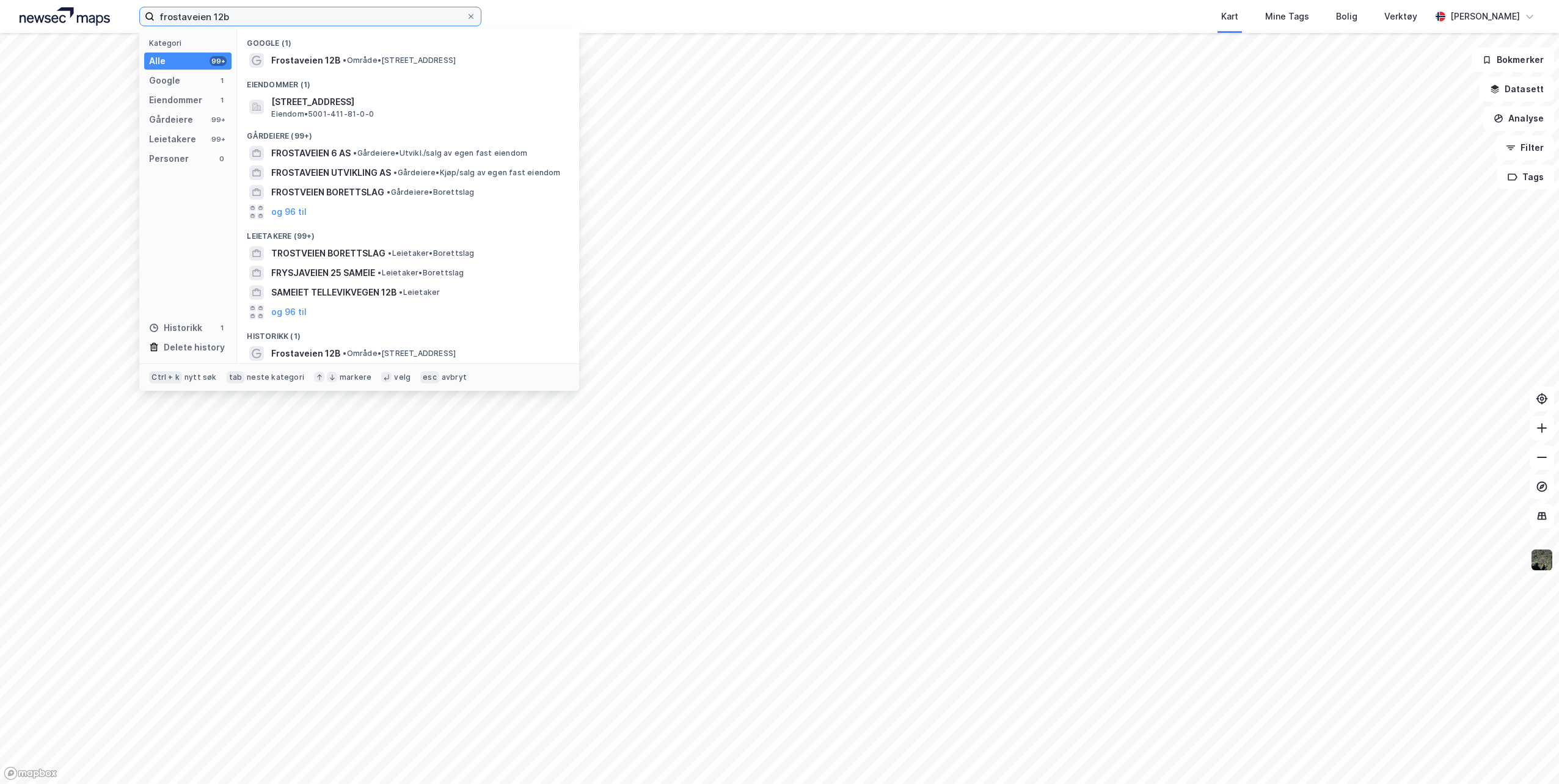
drag, startPoint x: 234, startPoint y: 14, endPoint x: 98, endPoint y: 8, distance: 136.1
click at [99, 12] on div "frostaveien 12b Kategori Alle 99+ Google 1 Eiendommer 1 Gårdeiere 99+ Leietaker…" at bounding box center [780, 16] width 1559 height 33
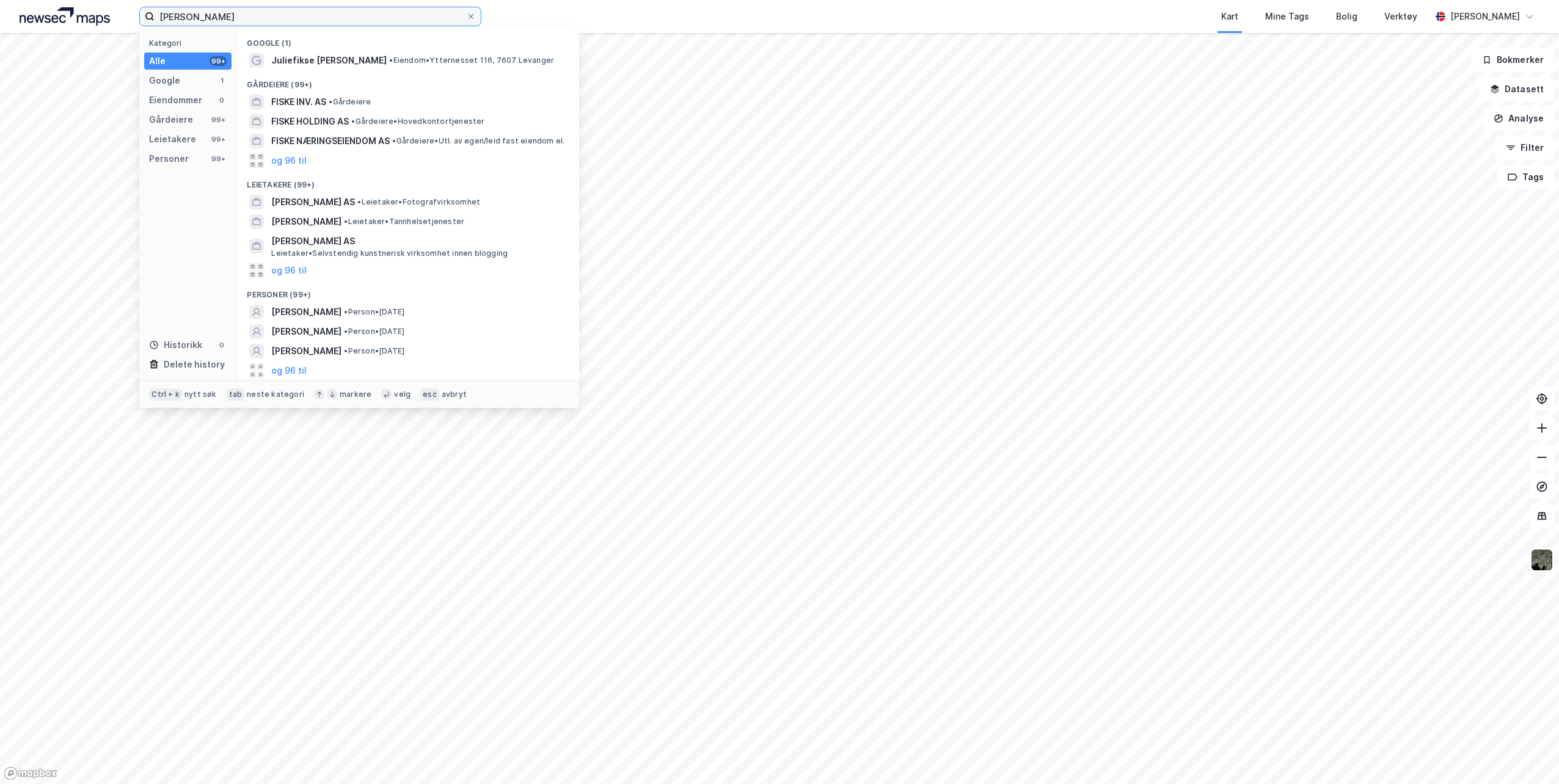
drag, startPoint x: 229, startPoint y: 18, endPoint x: 117, endPoint y: 23, distance: 112.1
click at [117, 22] on div "[PERSON_NAME] Kategori Alle 99+ Google 1 Eiendommer 0 Gårdeiere 99+ Leietakere …" at bounding box center [780, 16] width 1559 height 33
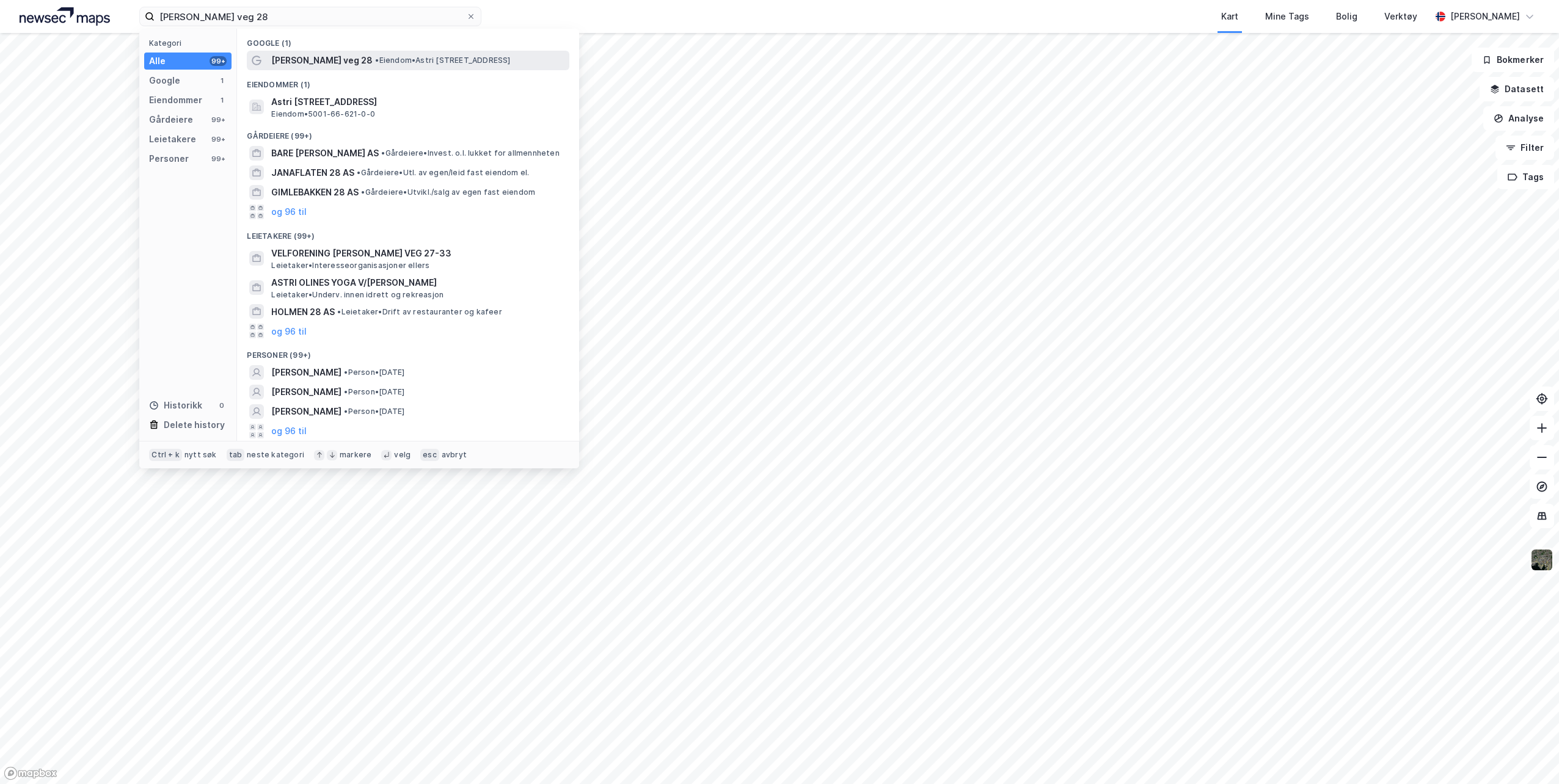
click at [375, 59] on span "• Eiendom • [PERSON_NAME][STREET_ADDRESS]" at bounding box center [443, 60] width 135 height 10
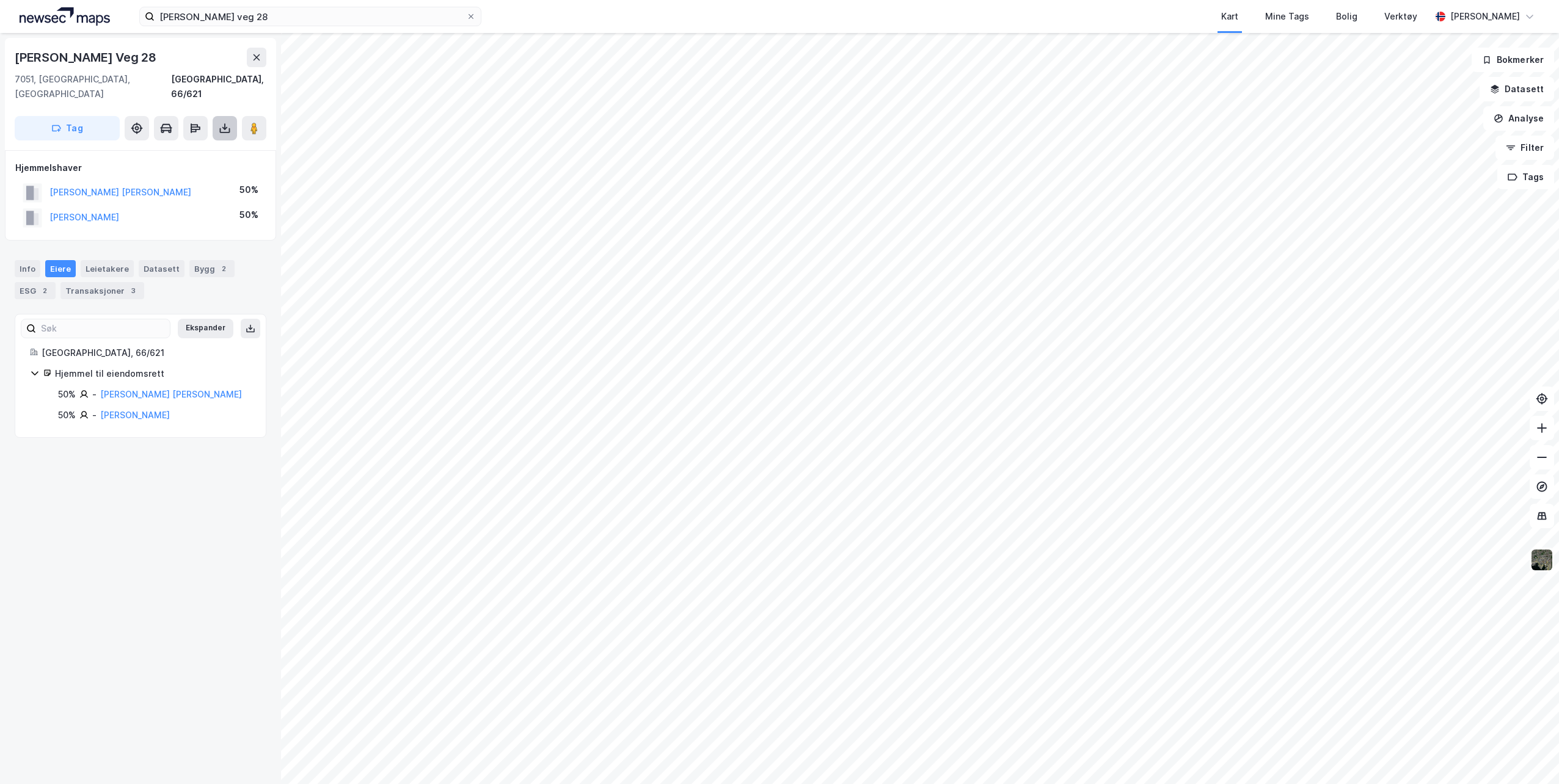
click at [226, 122] on icon at bounding box center [224, 128] width 12 height 12
click at [177, 148] on div "Last ned grunnbok" at bounding box center [164, 153] width 71 height 10
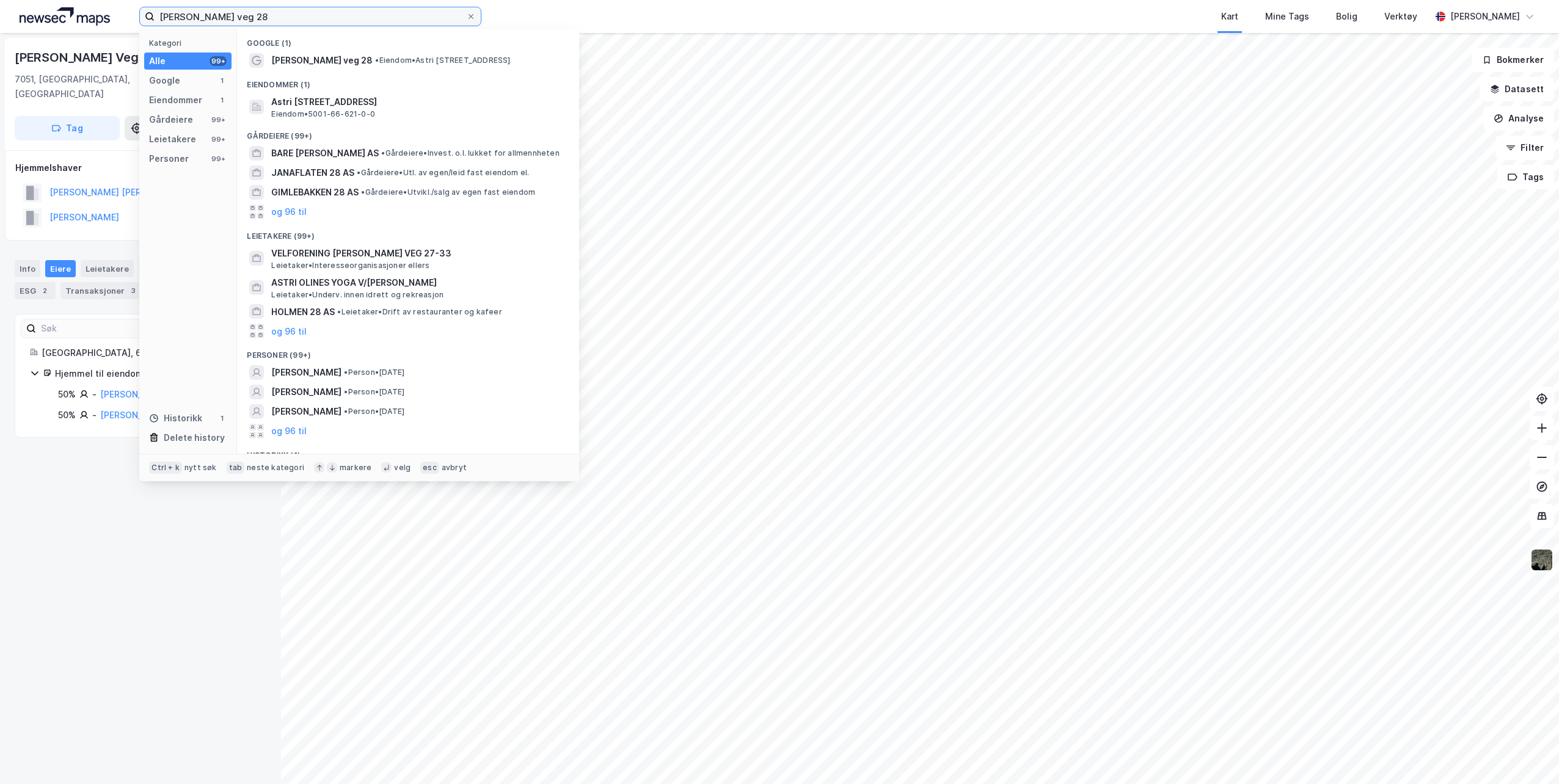
drag, startPoint x: 257, startPoint y: 16, endPoint x: 80, endPoint y: 13, distance: 177.0
click at [80, 13] on div "[PERSON_NAME] veg 28 Kategori Alle 99+ Google 1 Eiendommer 1 Gårdeiere 99+ Leie…" at bounding box center [780, 16] width 1559 height 33
type input "tridemands"
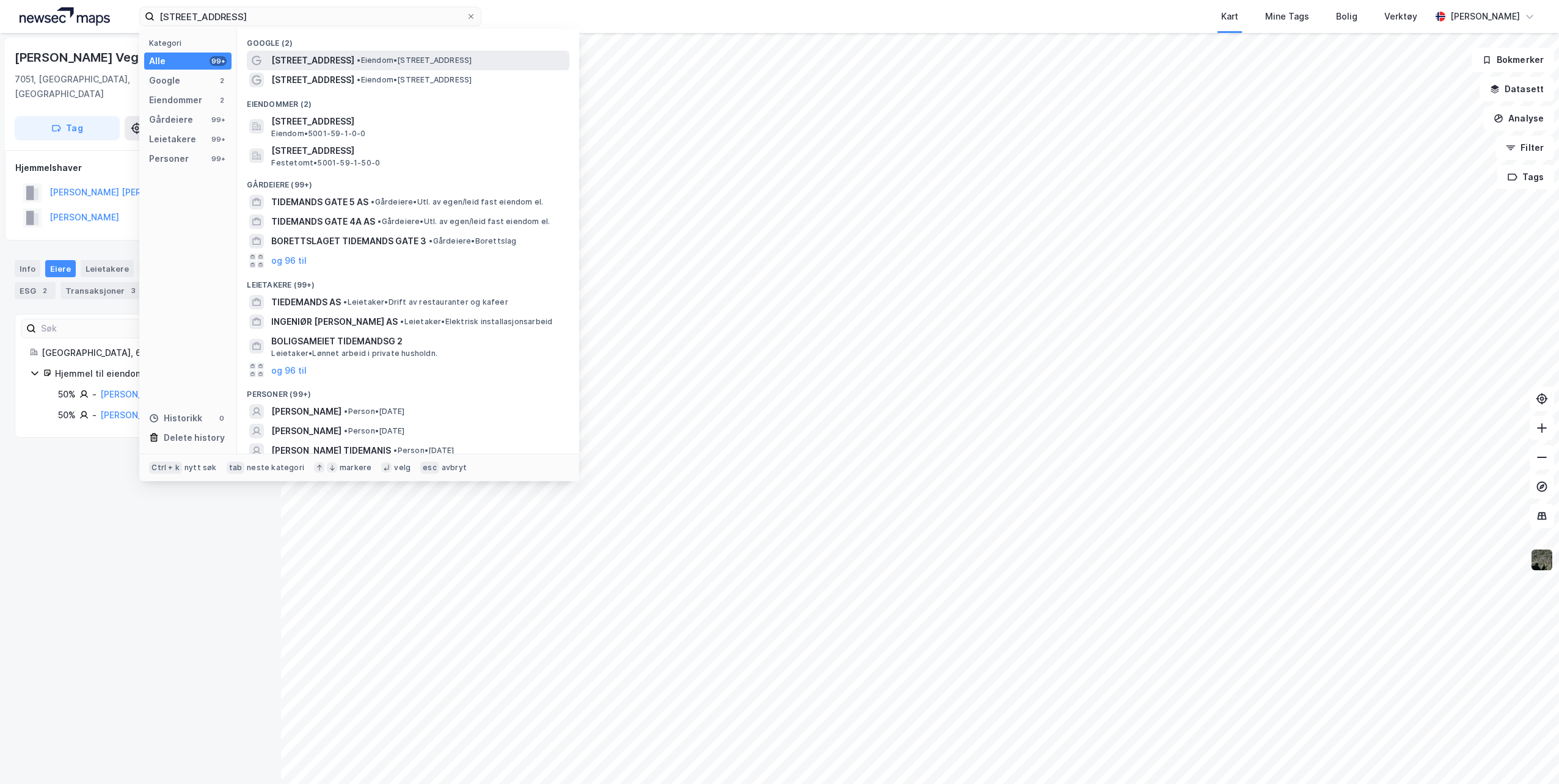
click at [374, 63] on span "• Eiendom • [STREET_ADDRESS]" at bounding box center [414, 60] width 115 height 10
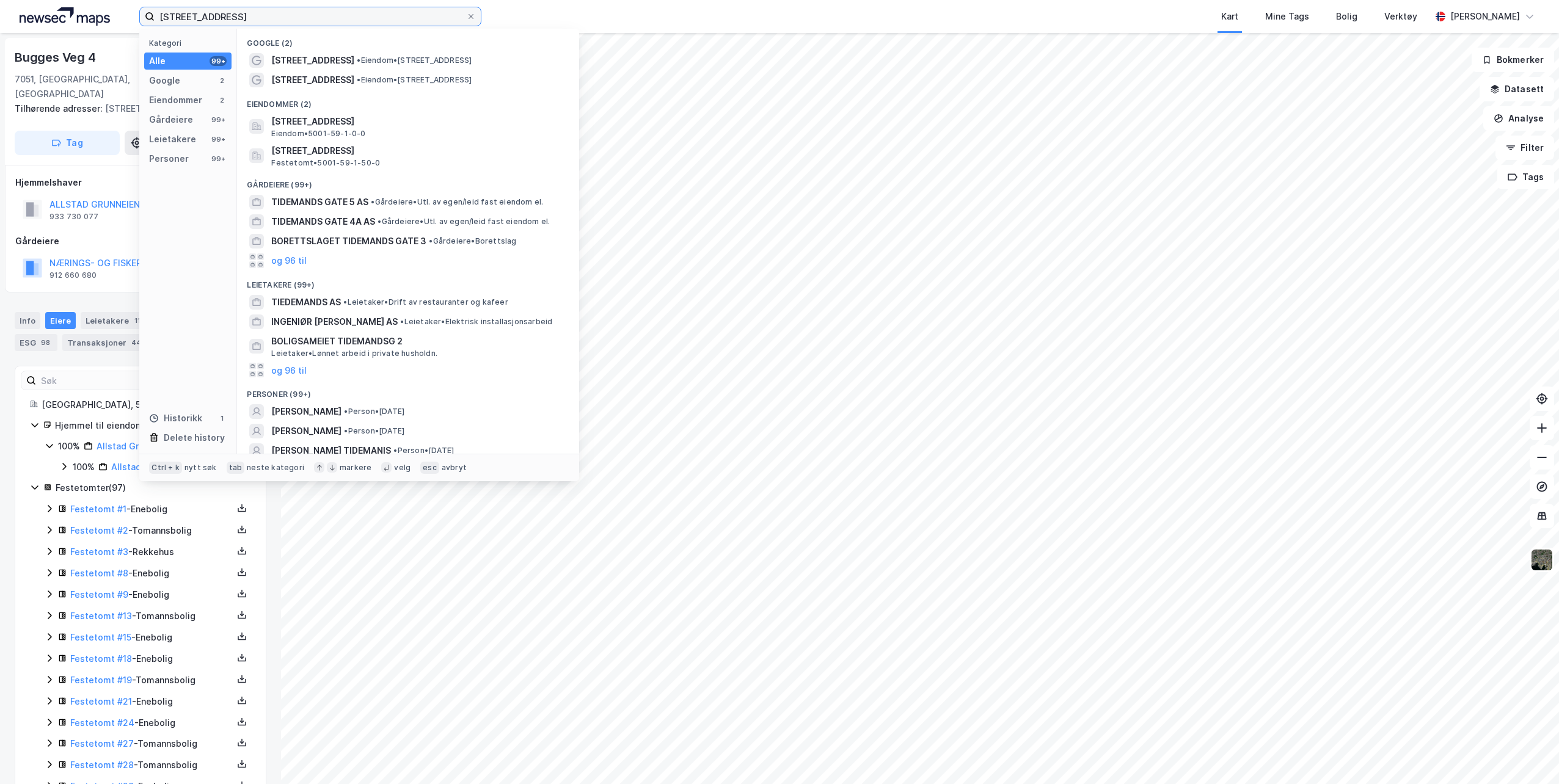
click at [264, 18] on input "[STREET_ADDRESS]" at bounding box center [310, 16] width 312 height 18
click at [359, 61] on span "•" at bounding box center [358, 59] width 4 height 9
drag, startPoint x: 256, startPoint y: 16, endPoint x: 120, endPoint y: 14, distance: 136.0
click at [120, 14] on div "tidemands gate 26b Kategori Alle 99+ Google 2 Eiendommer 2 Gårdeiere 99+ Leieta…" at bounding box center [780, 16] width 1559 height 33
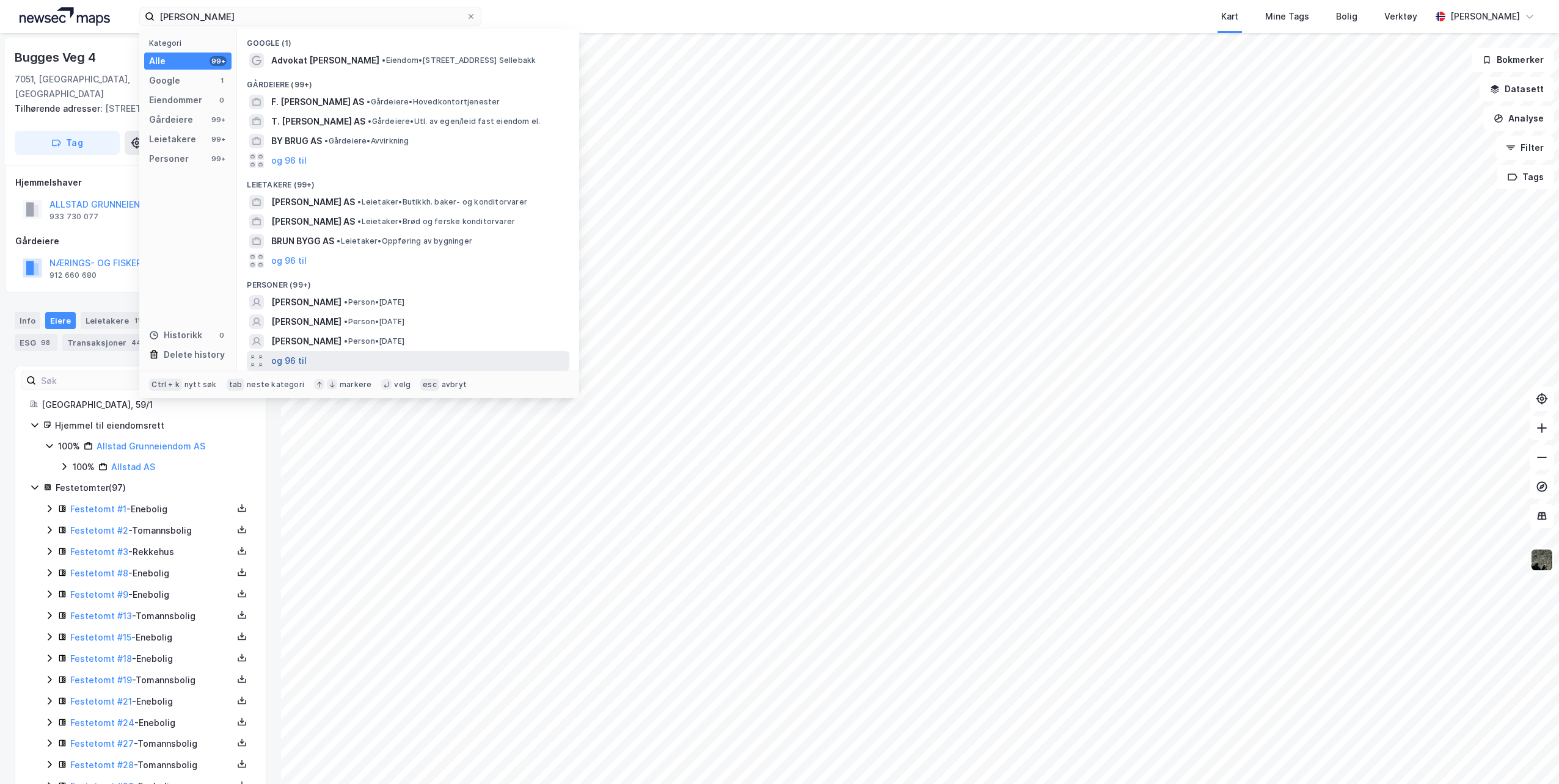
click at [293, 358] on button "og 96 til" at bounding box center [289, 361] width 35 height 14
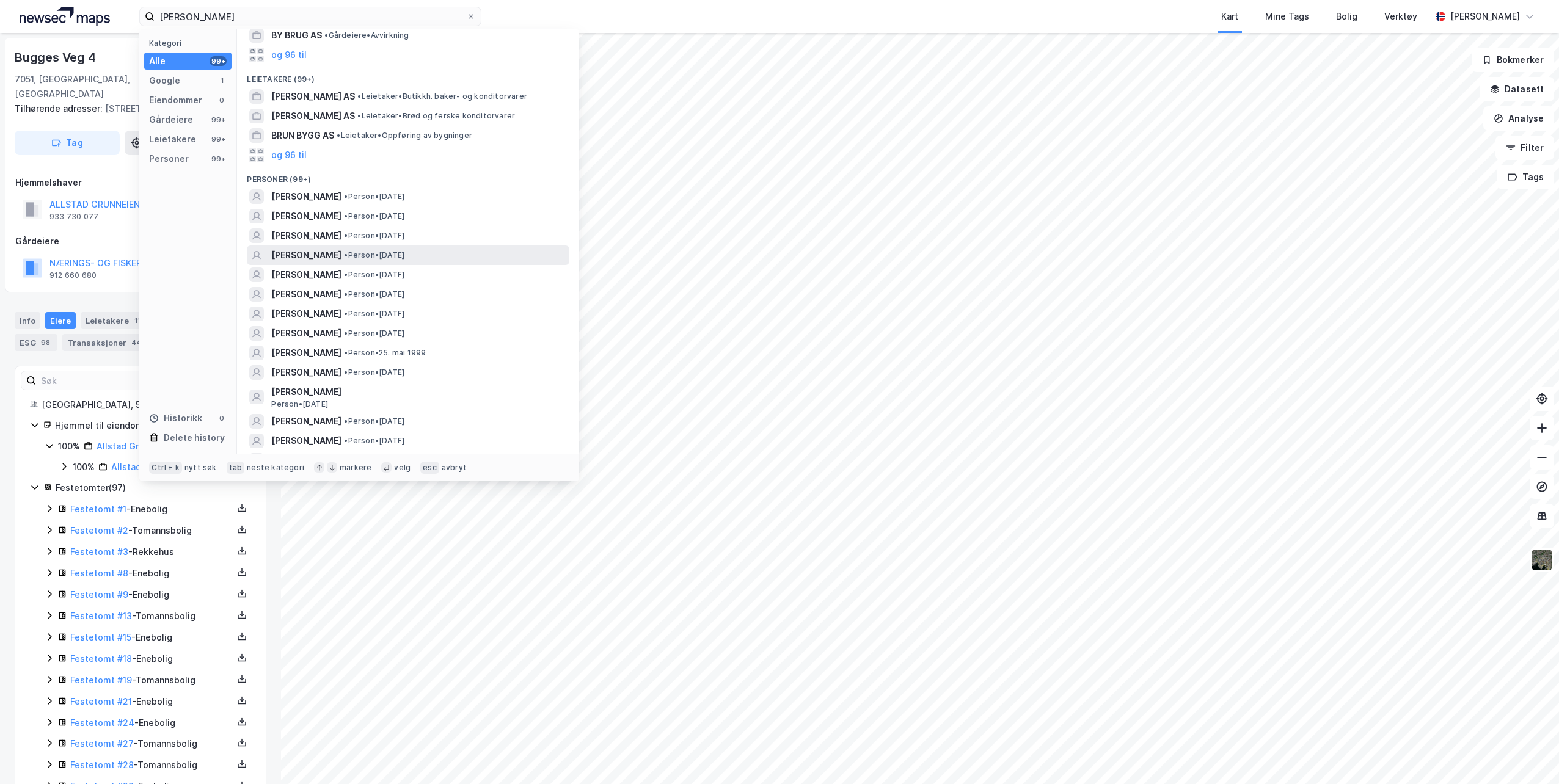
scroll to position [122, 0]
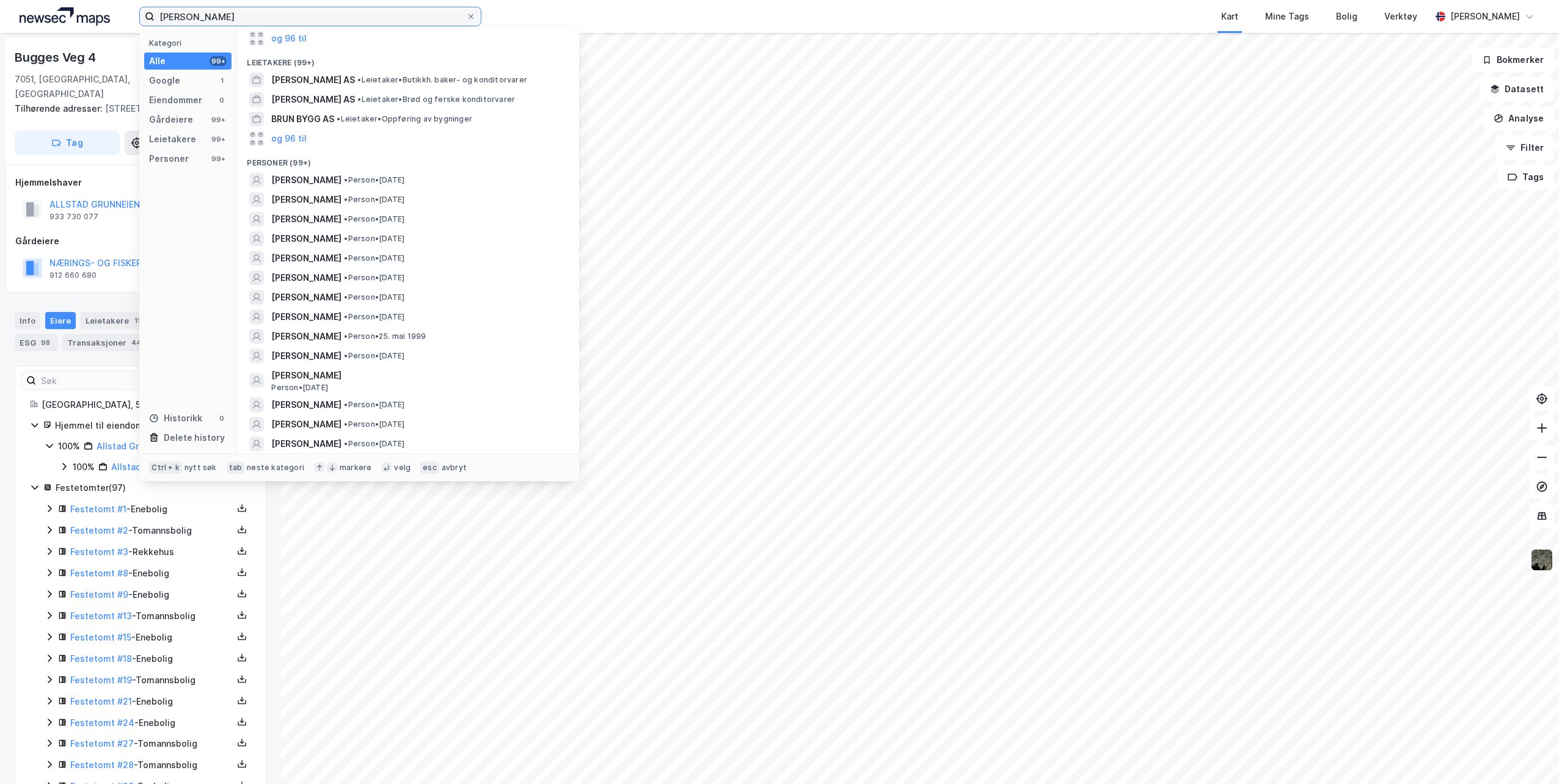
drag, startPoint x: 170, startPoint y: 6, endPoint x: 95, endPoint y: 12, distance: 75.2
click at [95, 12] on div "[PERSON_NAME] Kategori Alle 99+ Google 1 Eiendommer 0 Gårdeiere 99+ Leietakere …" at bounding box center [780, 16] width 1559 height 33
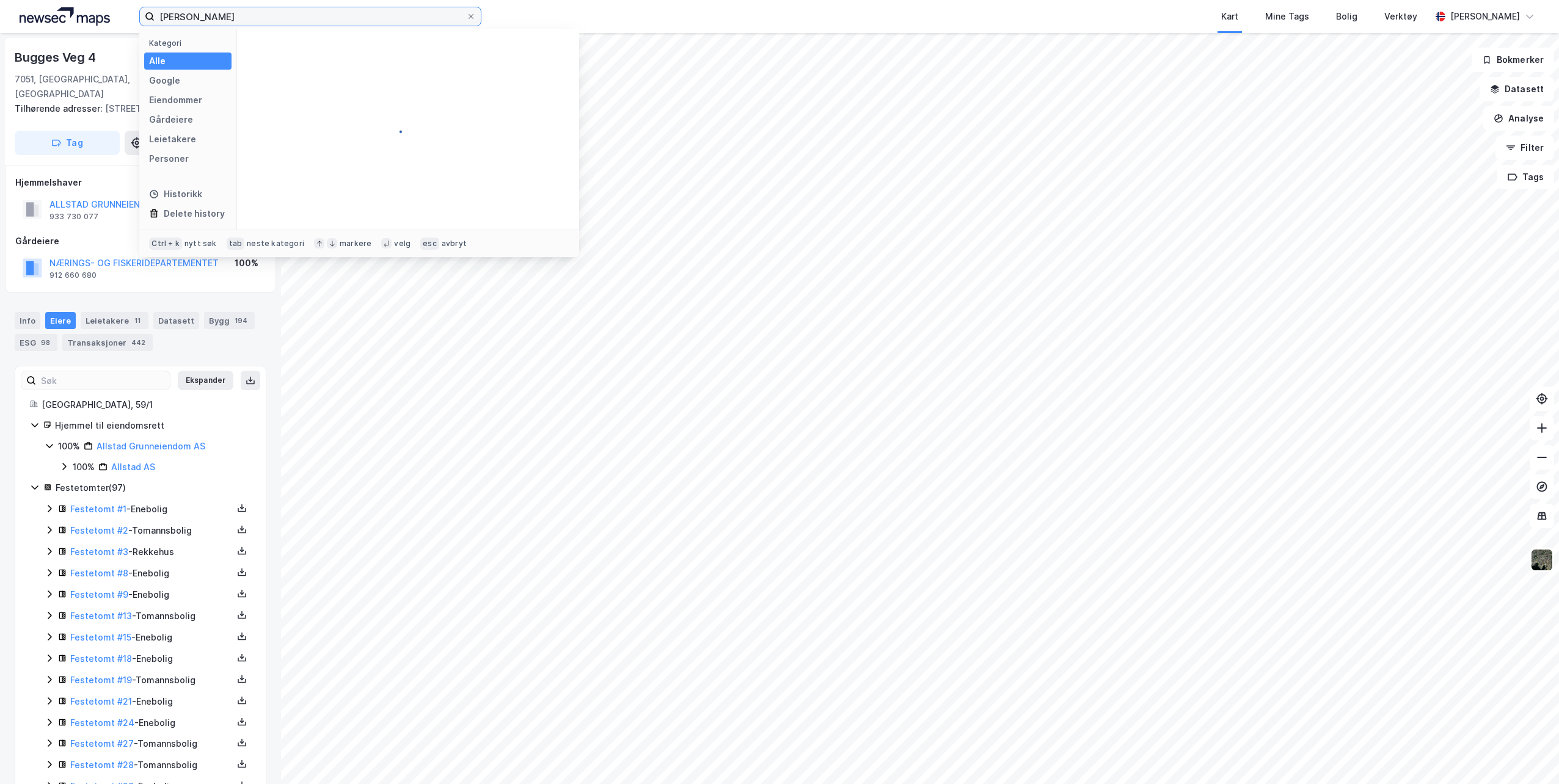
scroll to position [0, 0]
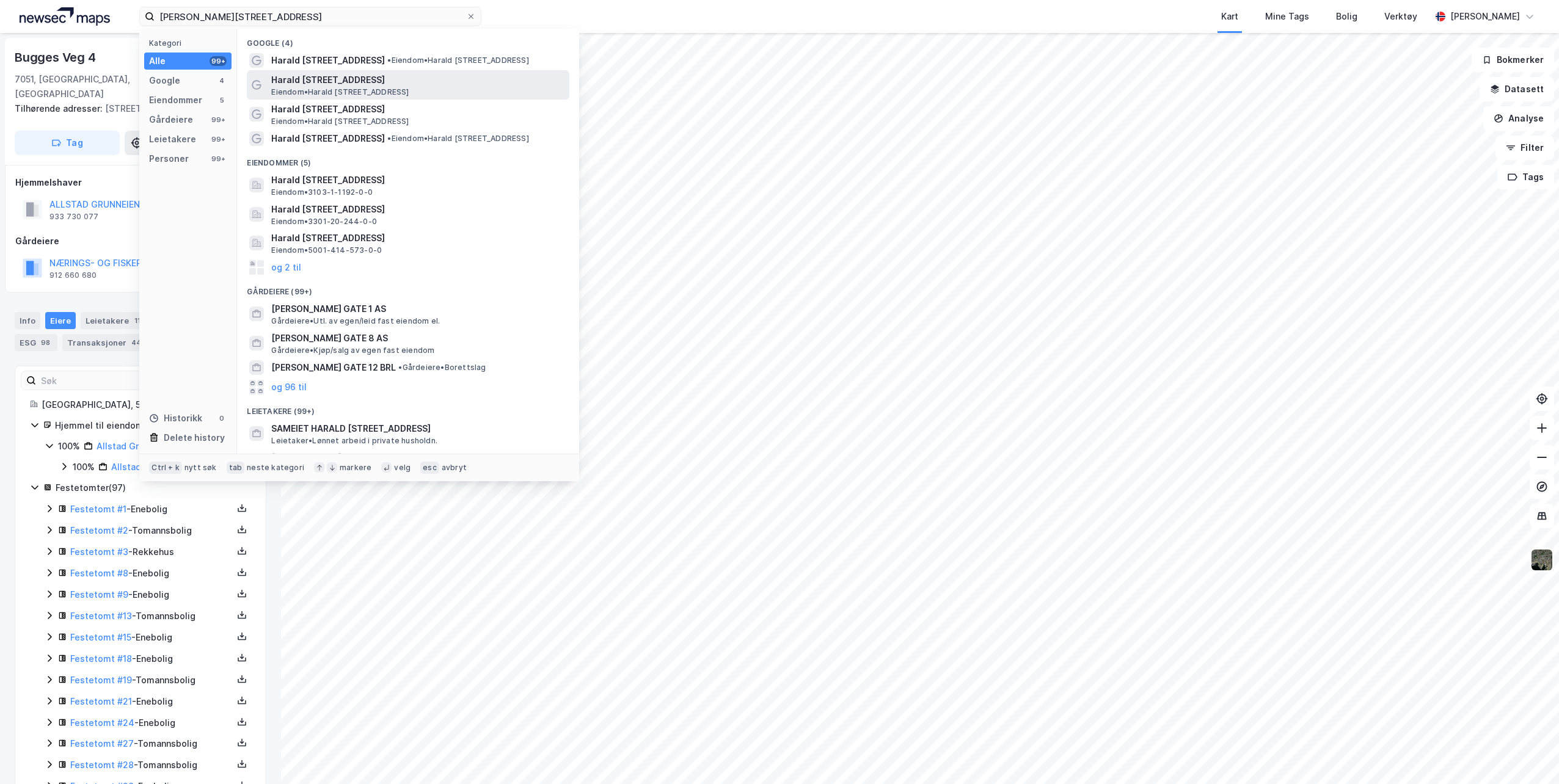
click at [409, 88] on span "Eiendom • [STREET_ADDRESS]" at bounding box center [340, 92] width 137 height 10
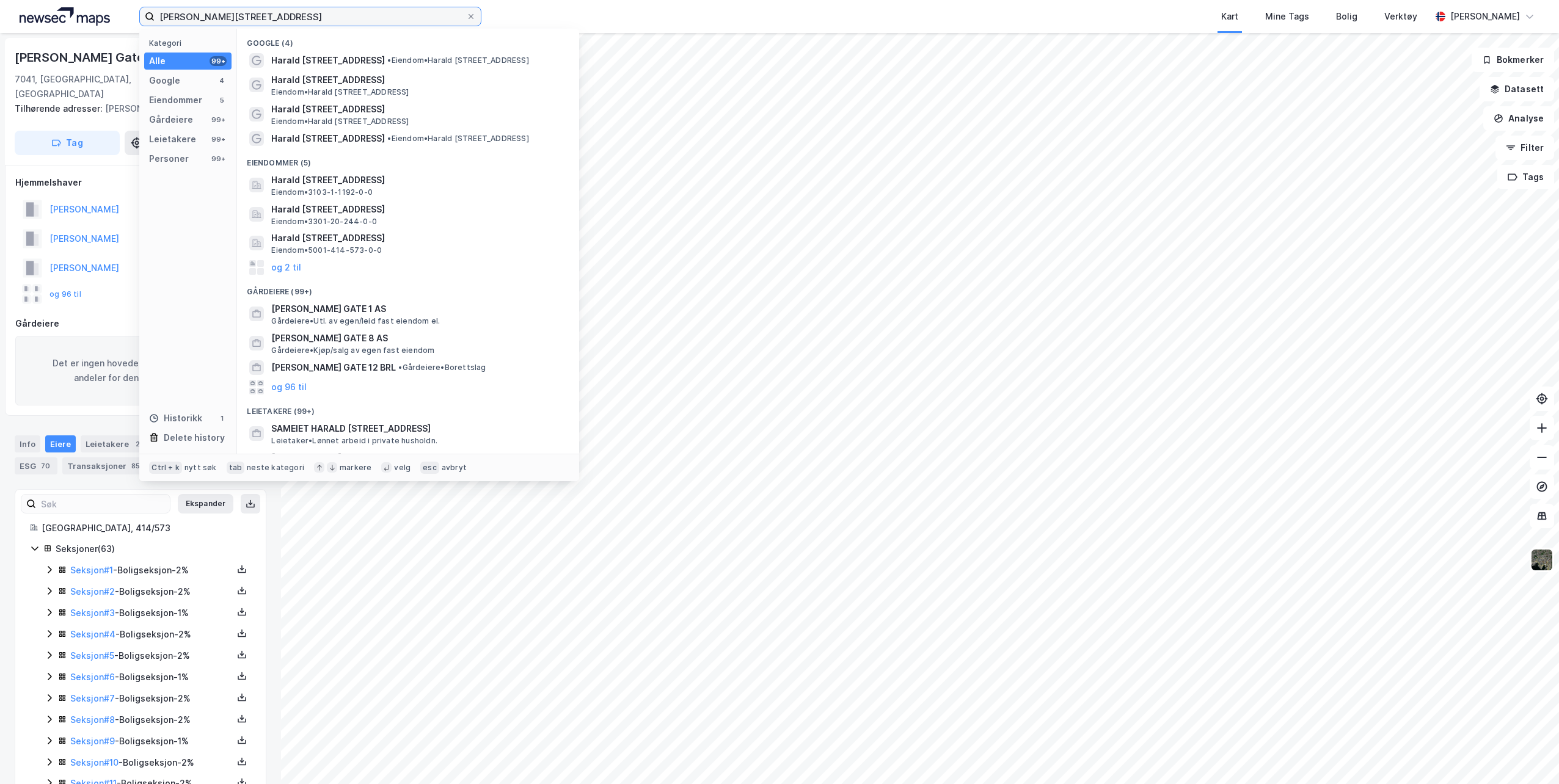
drag, startPoint x: 284, startPoint y: 22, endPoint x: 131, endPoint y: 13, distance: 153.3
click at [131, 13] on div "[PERSON_NAME] gate 13 Kategori Alle 99+ Google 4 Eiendommer 5 Gårdeiere 99+ Lei…" at bounding box center [780, 16] width 1559 height 33
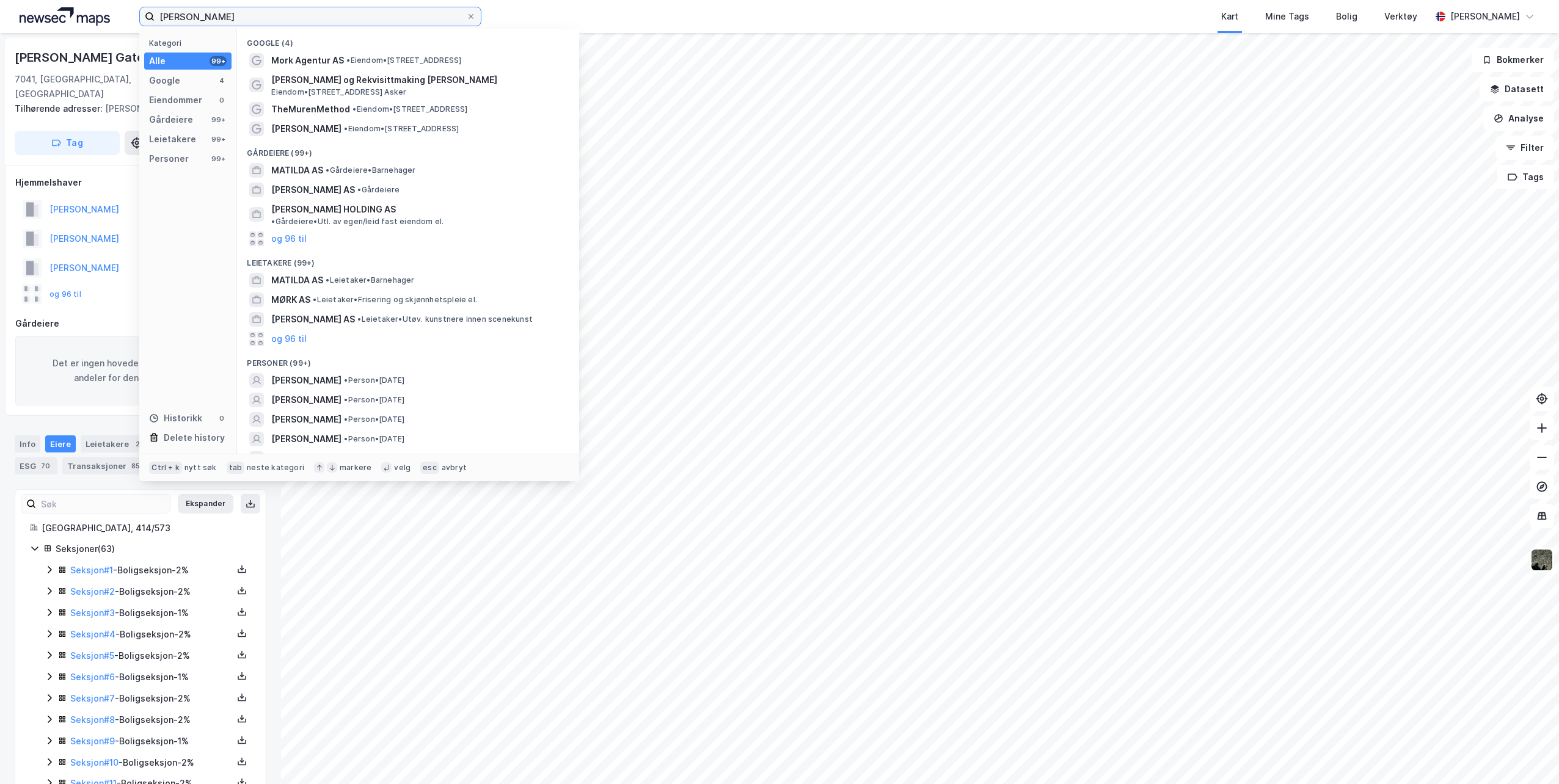
drag, startPoint x: 236, startPoint y: 17, endPoint x: 68, endPoint y: 9, distance: 168.2
click at [68, 9] on div "[PERSON_NAME] Kategori Alle 99+ Google 4 Eiendommer 0 Gårdeiere 99+ Leietakere …" at bounding box center [780, 16] width 1559 height 33
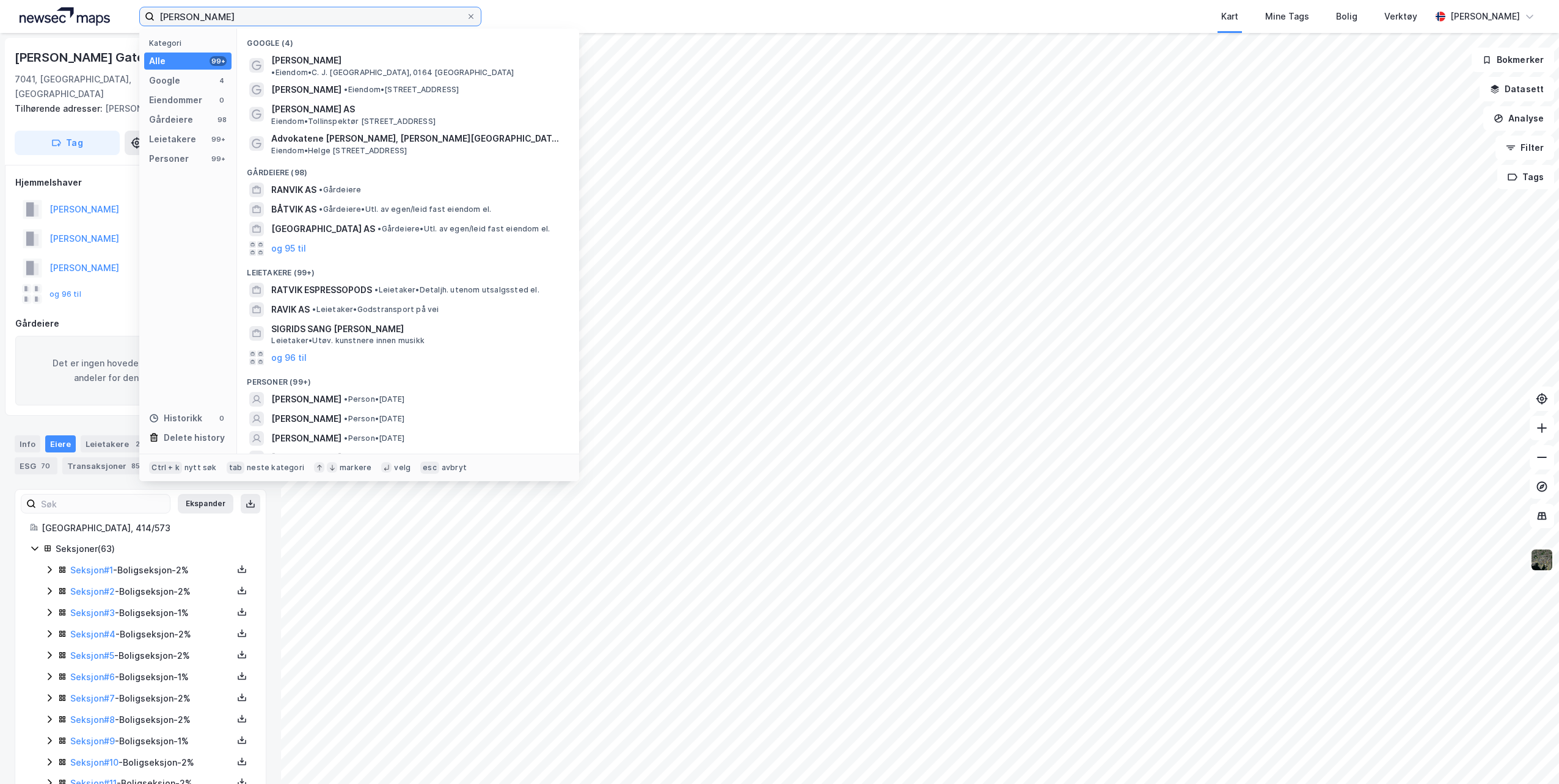
drag, startPoint x: 228, startPoint y: 20, endPoint x: 115, endPoint y: 11, distance: 113.4
click at [116, 12] on div "[PERSON_NAME] Kategori Alle 99+ Google 4 Eiendommer 0 Gårdeiere 98 Leietakere 9…" at bounding box center [780, 16] width 1559 height 33
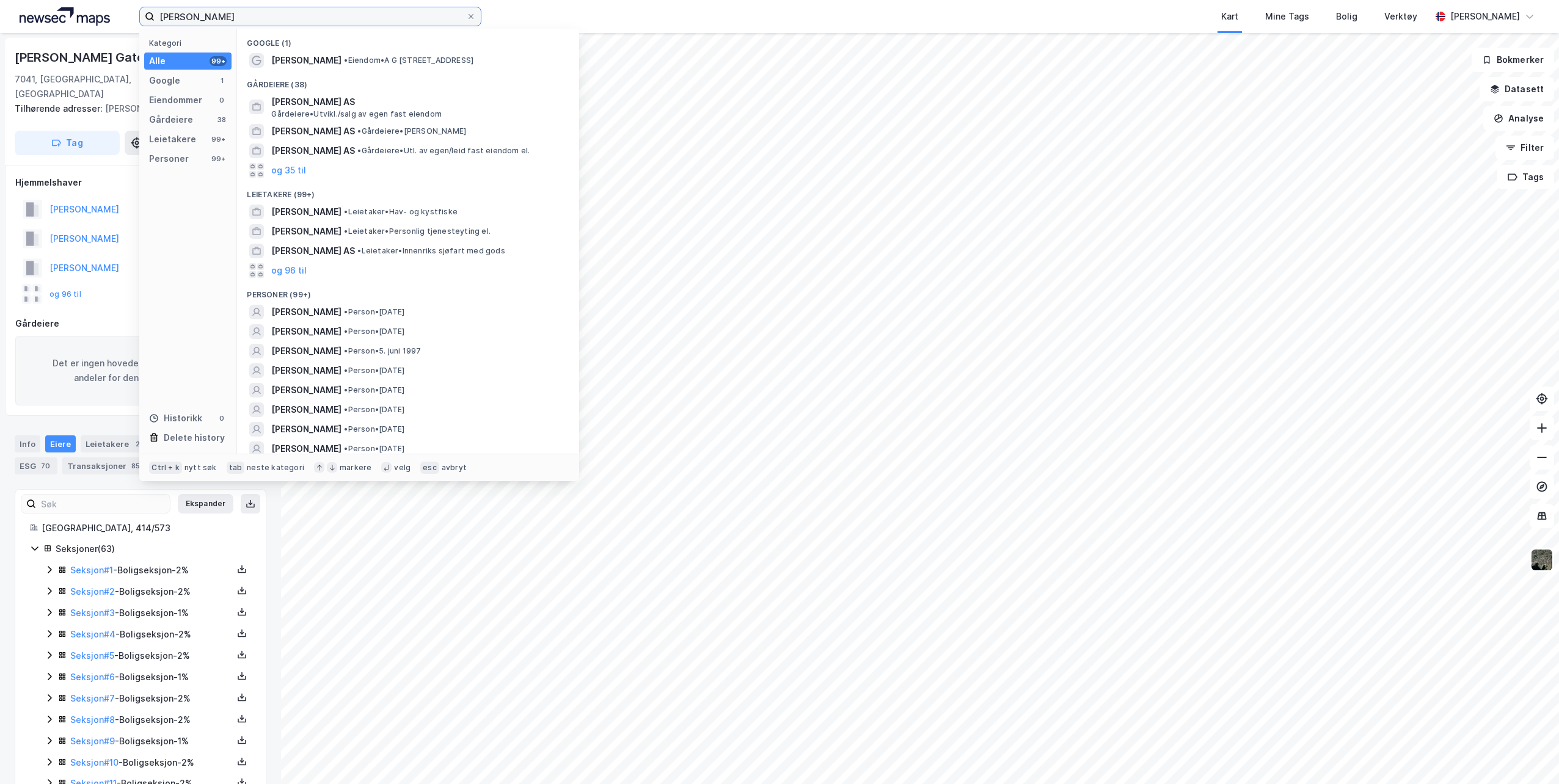
drag, startPoint x: 241, startPoint y: 18, endPoint x: 149, endPoint y: 22, distance: 92.1
click at [149, 22] on label "[PERSON_NAME]" at bounding box center [310, 16] width 342 height 19
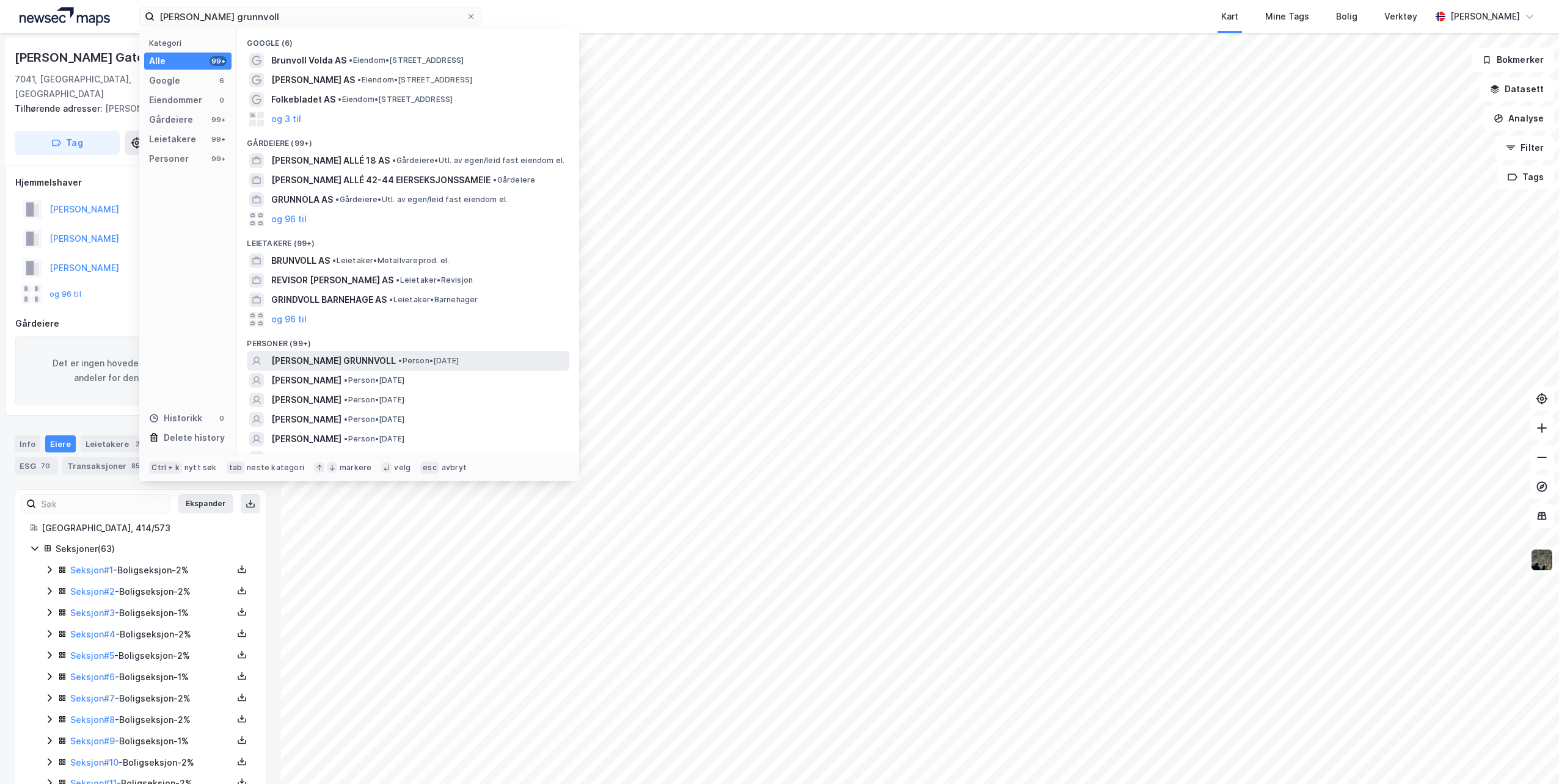
click at [325, 363] on span "[PERSON_NAME] GRUNNVOLL" at bounding box center [333, 361] width 125 height 14
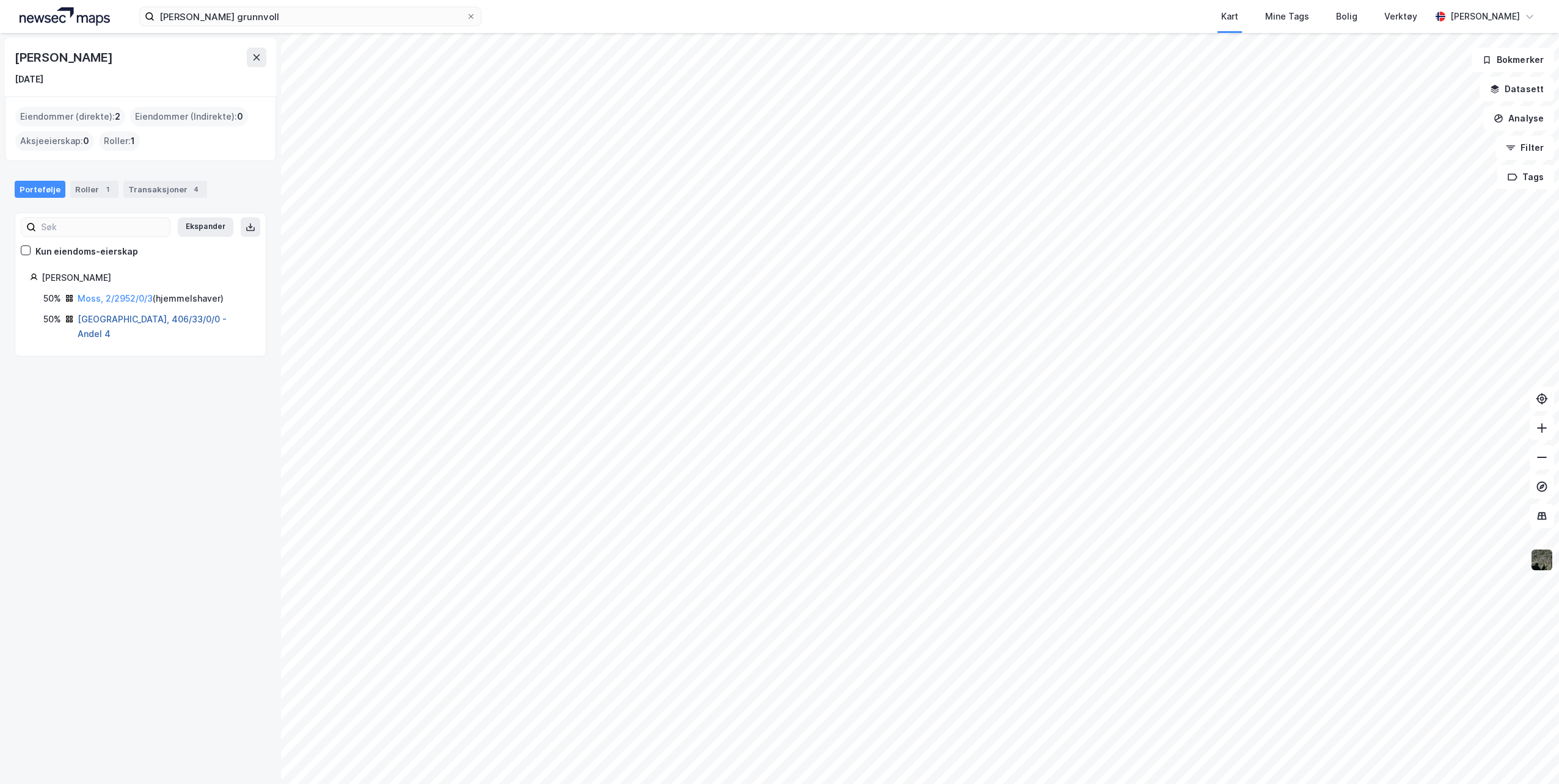
click at [174, 318] on link "[GEOGRAPHIC_DATA], 406/33/0/0 - Andel 4" at bounding box center [153, 326] width 149 height 25
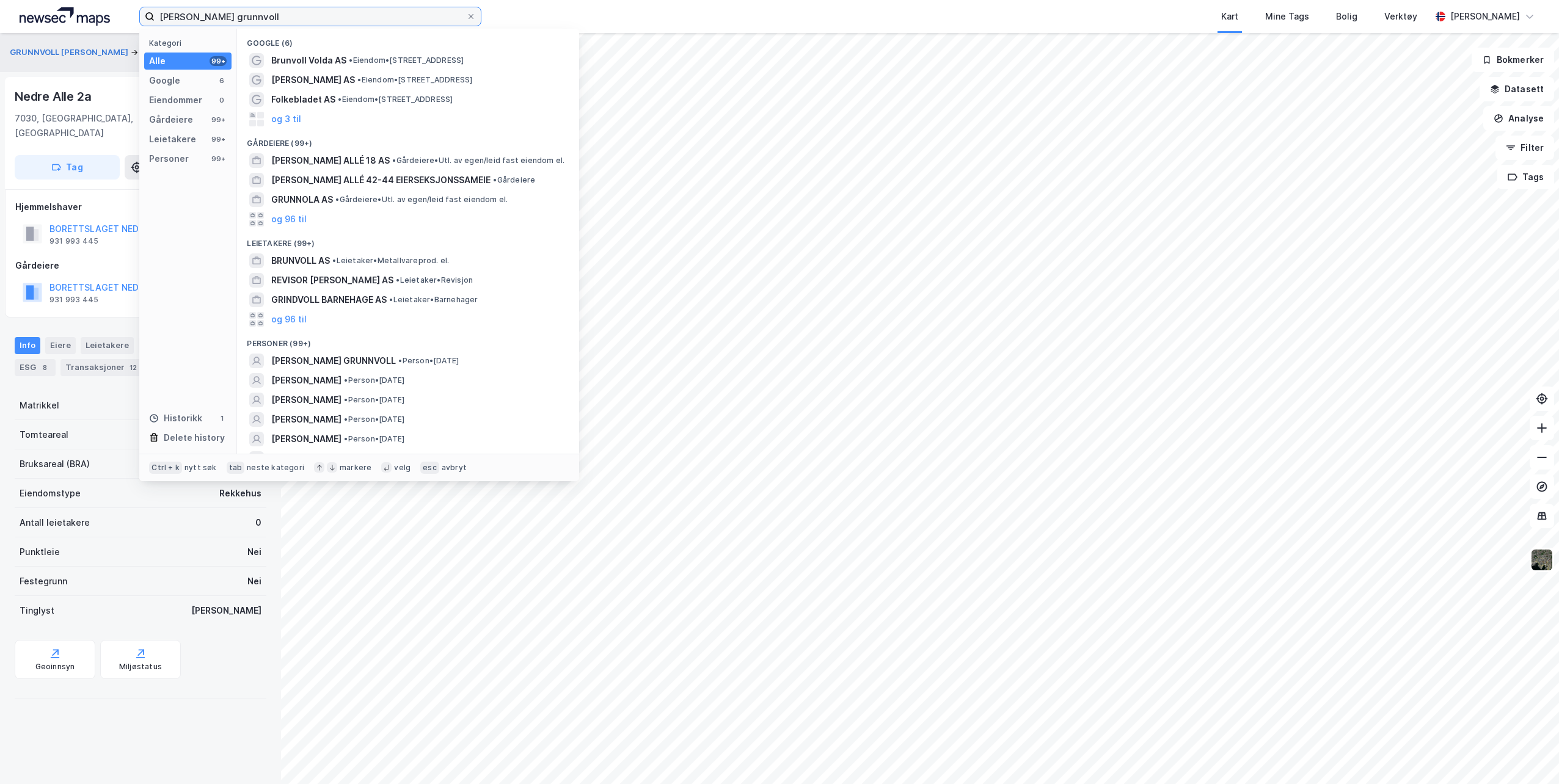
drag, startPoint x: 275, startPoint y: 18, endPoint x: 154, endPoint y: 35, distance: 122.2
click at [154, 27] on div "[PERSON_NAME] grunnvoll Kategori Alle 99+ Google 6 Eiendommer 0 Gårdeiere 99+ L…" at bounding box center [310, 16] width 342 height 19
paste input "[PERSON_NAME] veg 4"
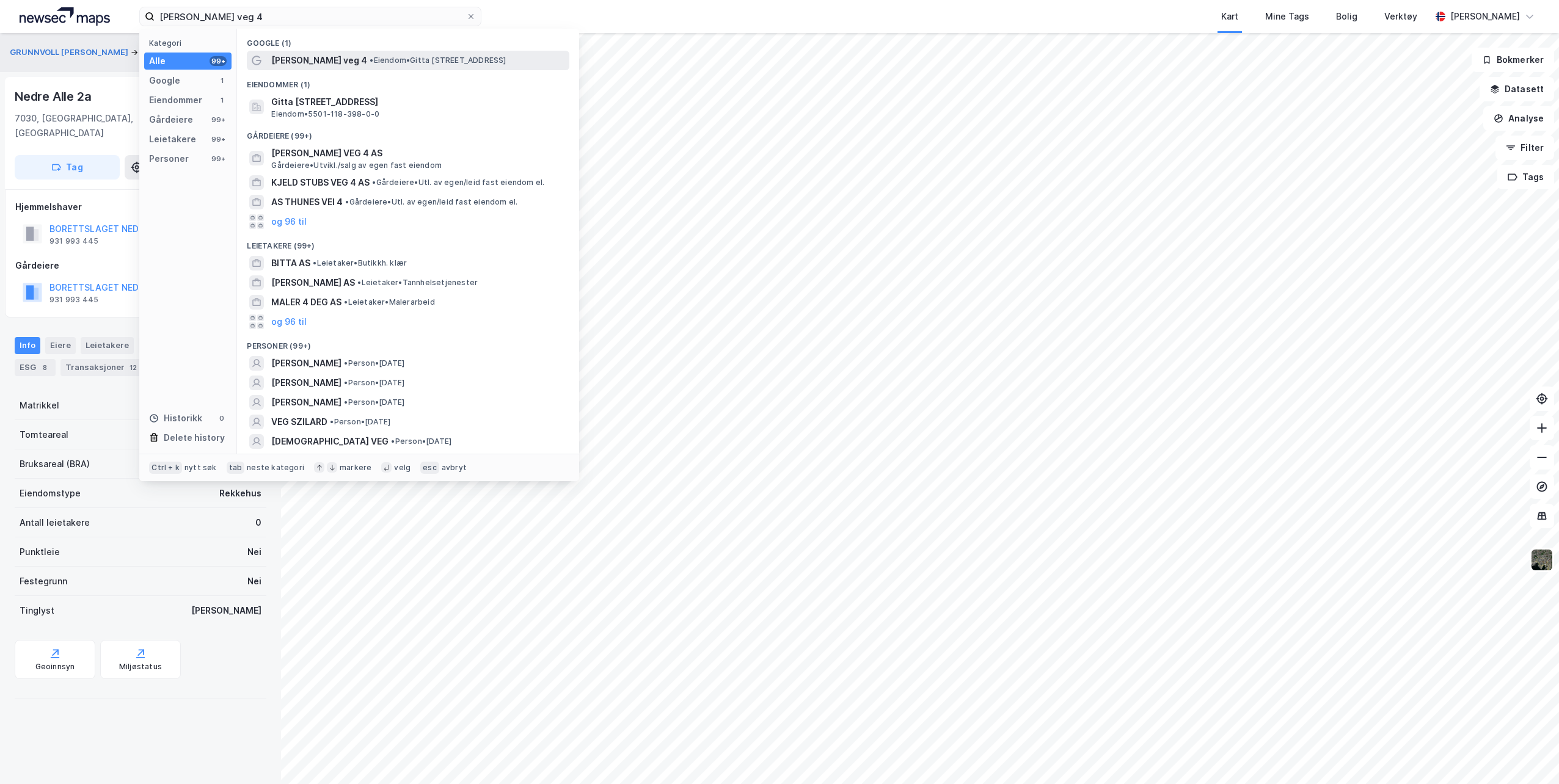
click at [382, 55] on span "• Eiendom • [PERSON_NAME][STREET_ADDRESS]" at bounding box center [438, 60] width 137 height 10
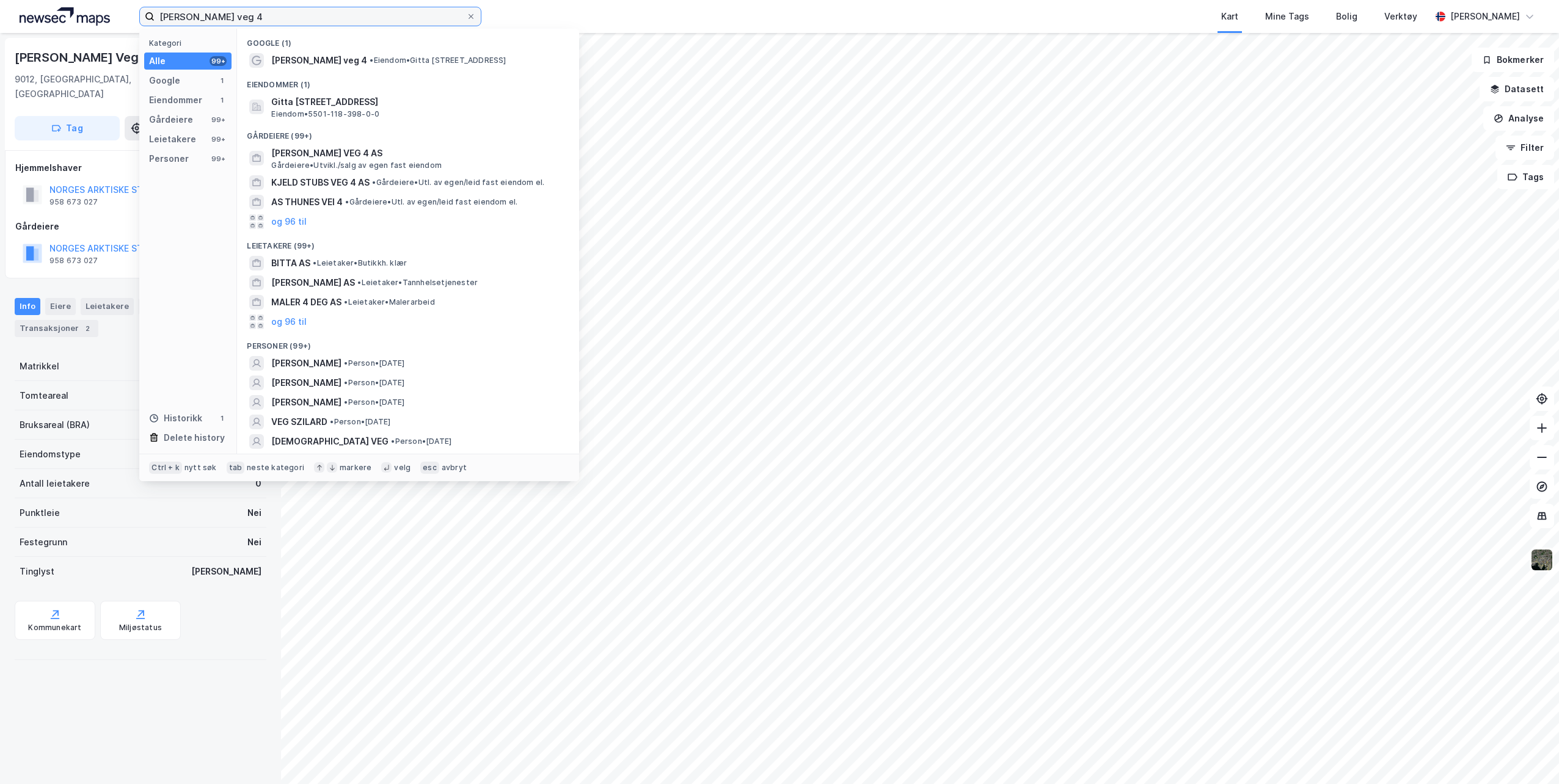
drag, startPoint x: 221, startPoint y: 14, endPoint x: 88, endPoint y: 11, distance: 133.0
click at [88, 11] on div "[PERSON_NAME] veg 4 Kategori Alle 99+ Google 1 Eiendommer 1 Gårdeiere 99+ Leiet…" at bounding box center [780, 16] width 1559 height 33
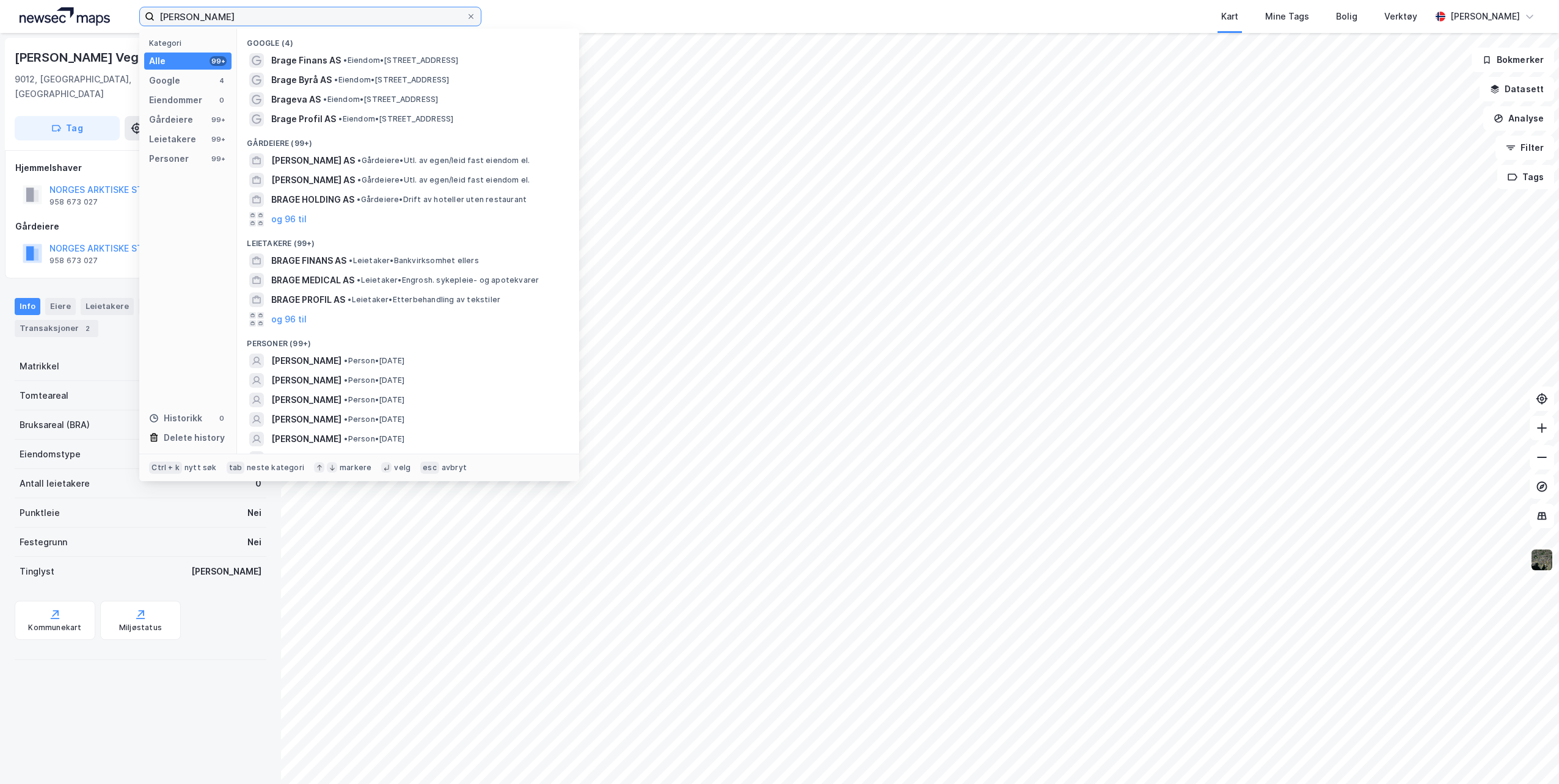
type input "[PERSON_NAME]"
drag, startPoint x: 162, startPoint y: 16, endPoint x: 103, endPoint y: 15, distance: 59.0
click at [103, 16] on div "[PERSON_NAME] Kategori Alle 99+ Google 4 Eiendommer 0 Gårdeiere 99+ Leietakere …" at bounding box center [780, 16] width 1559 height 33
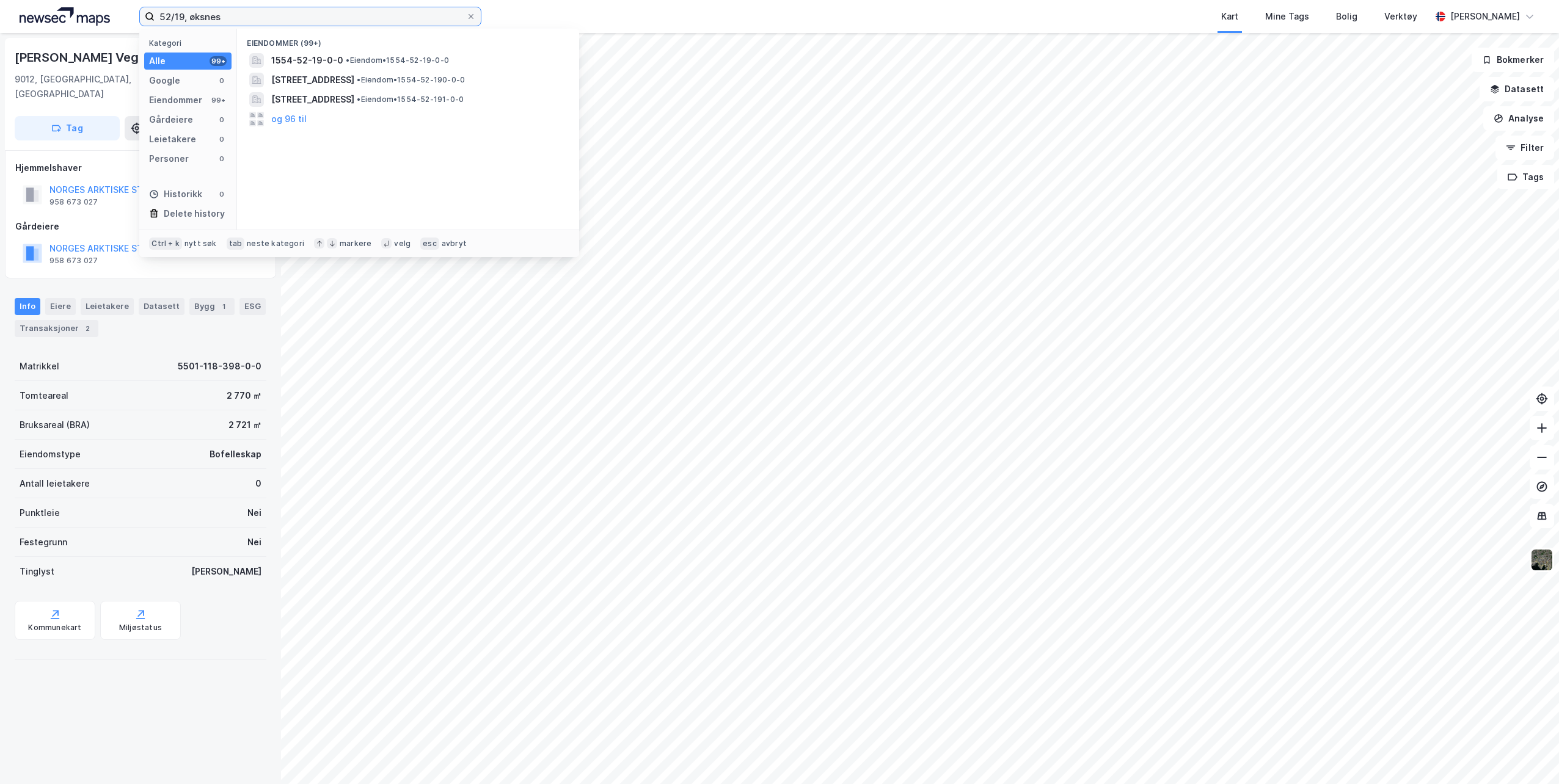
type input "52/19, øksnes"
click at [343, 60] on span "[STREET_ADDRESS]" at bounding box center [418, 60] width 293 height 14
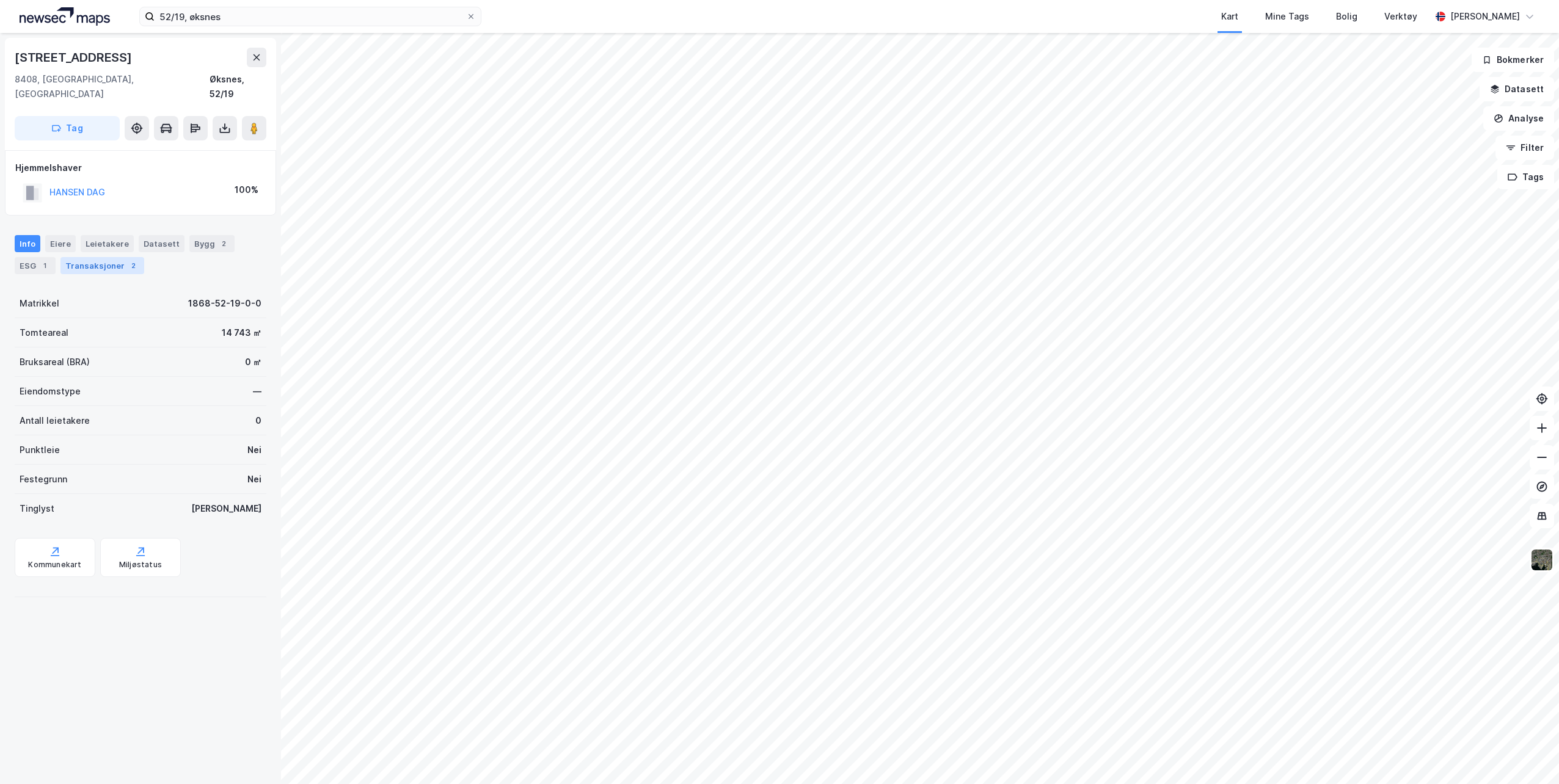
click at [98, 257] on div "Transaksjoner 2" at bounding box center [102, 265] width 84 height 17
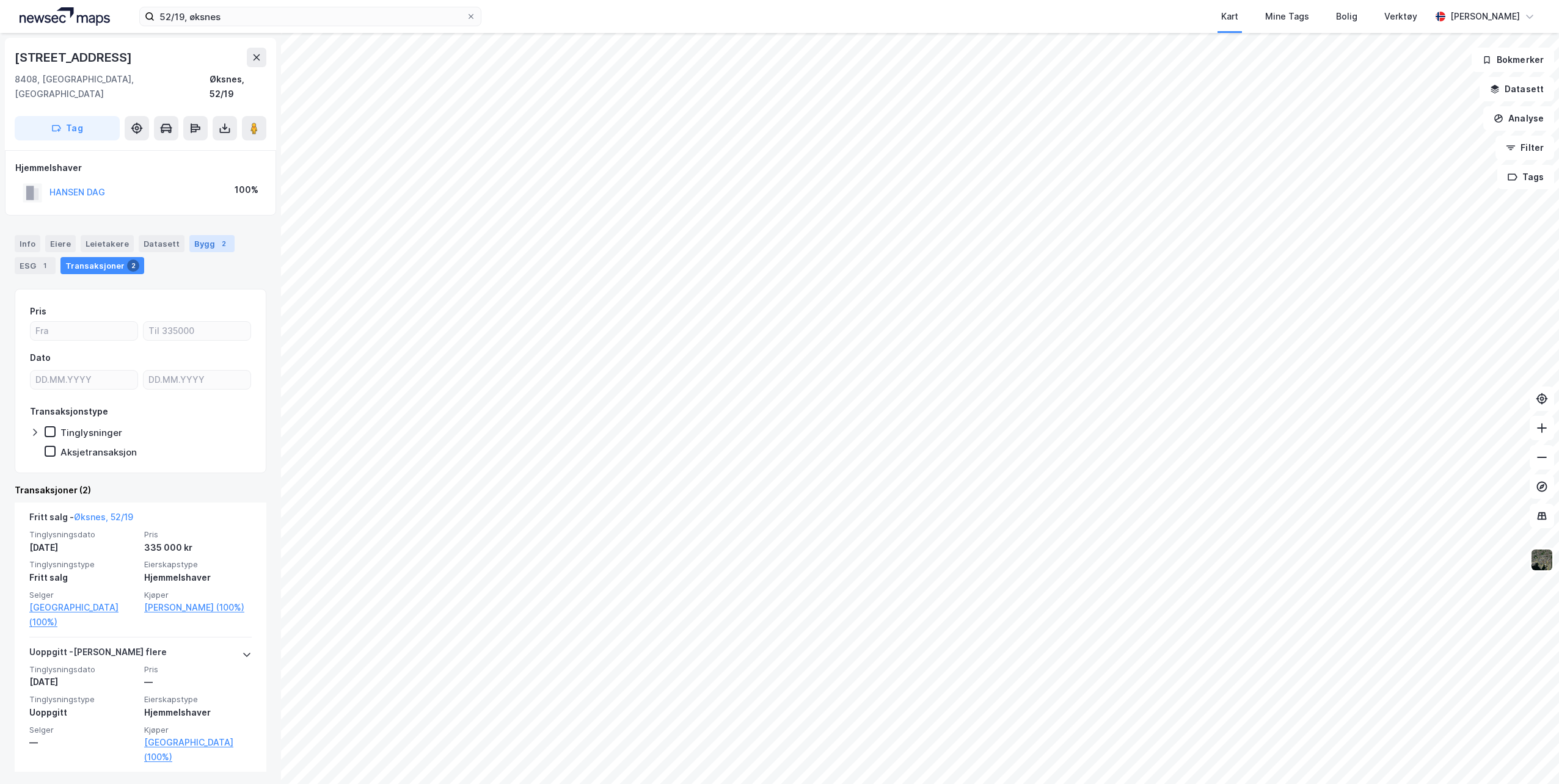
click at [192, 235] on div "Bygg 2" at bounding box center [212, 243] width 45 height 17
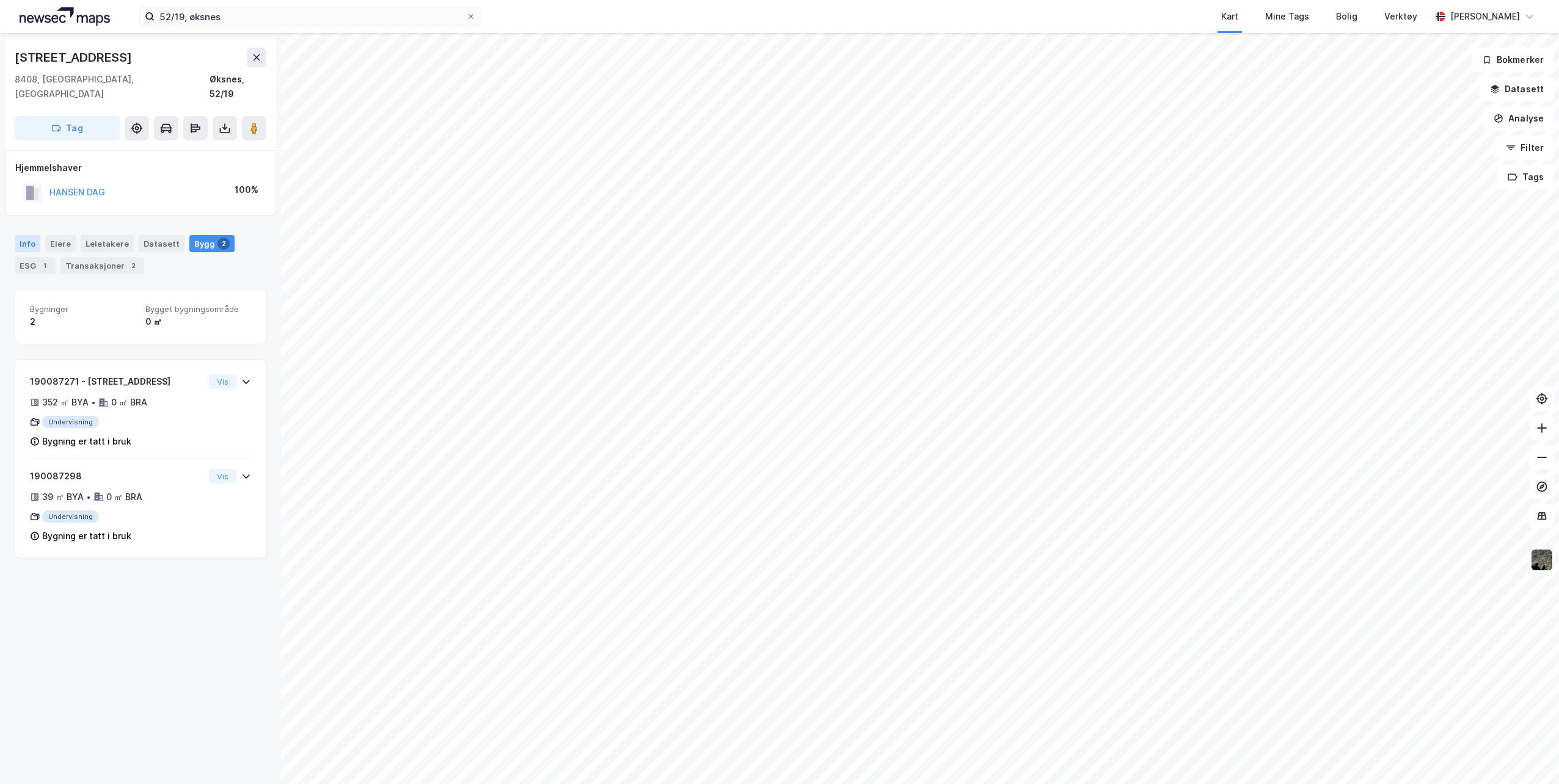
click at [18, 235] on div "Info" at bounding box center [27, 243] width 26 height 17
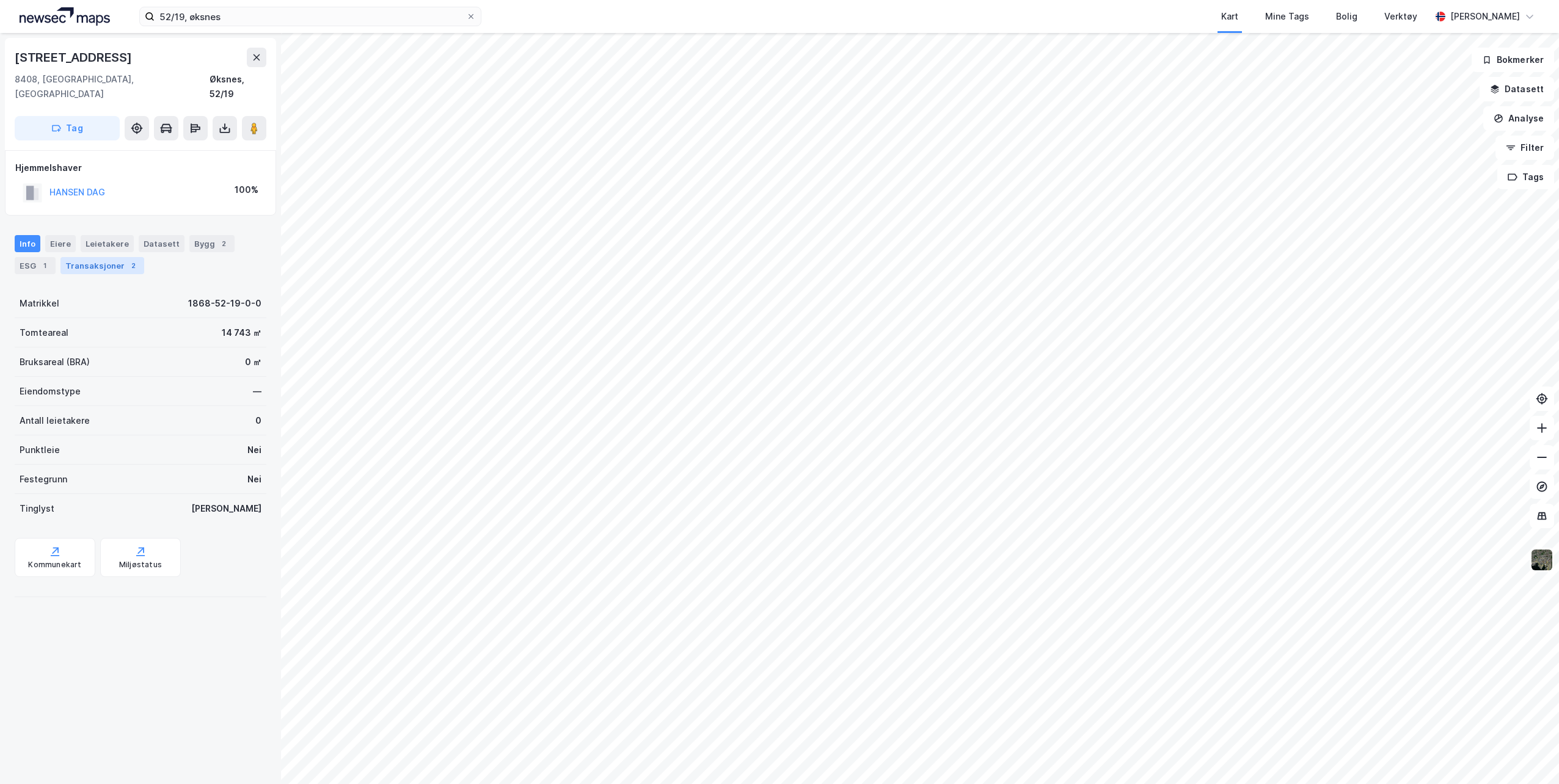
click at [98, 257] on div "Transaksjoner 2" at bounding box center [102, 265] width 84 height 17
